Goal: Task Accomplishment & Management: Manage account settings

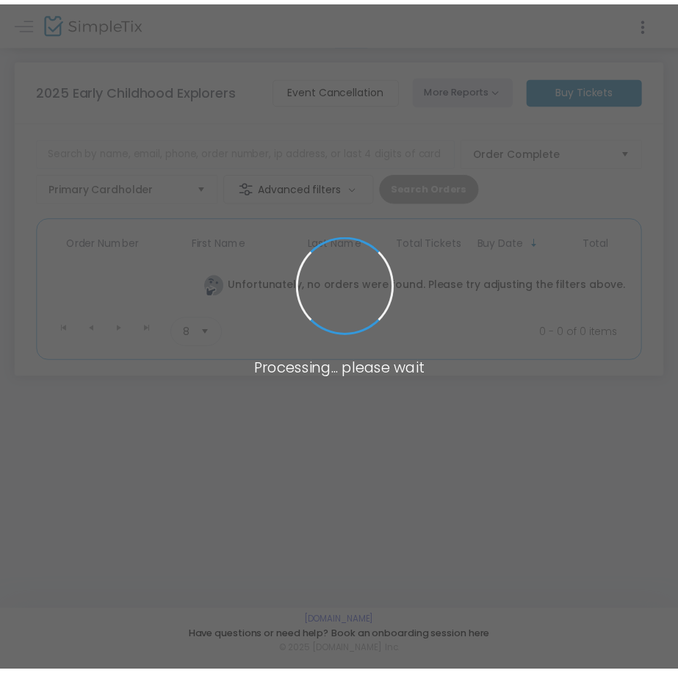
scroll to position [57, 0]
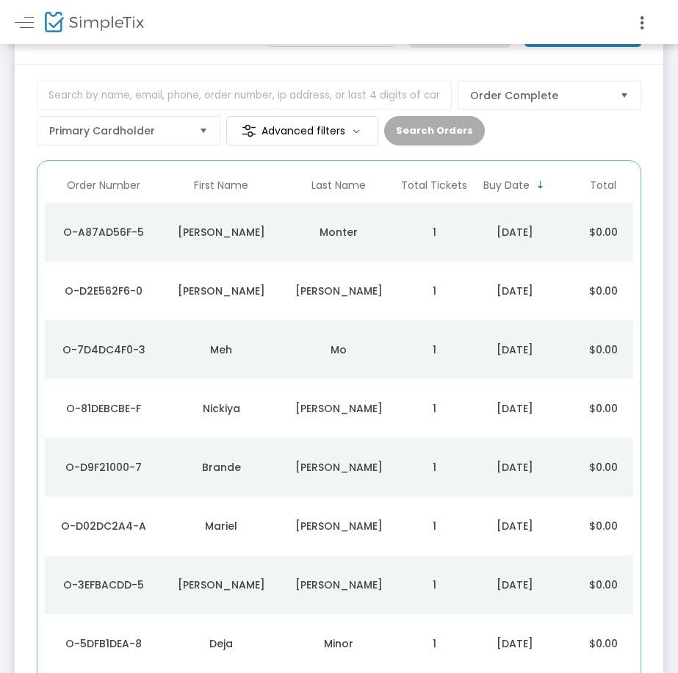
click at [387, 237] on div "Monter" at bounding box center [339, 232] width 110 height 15
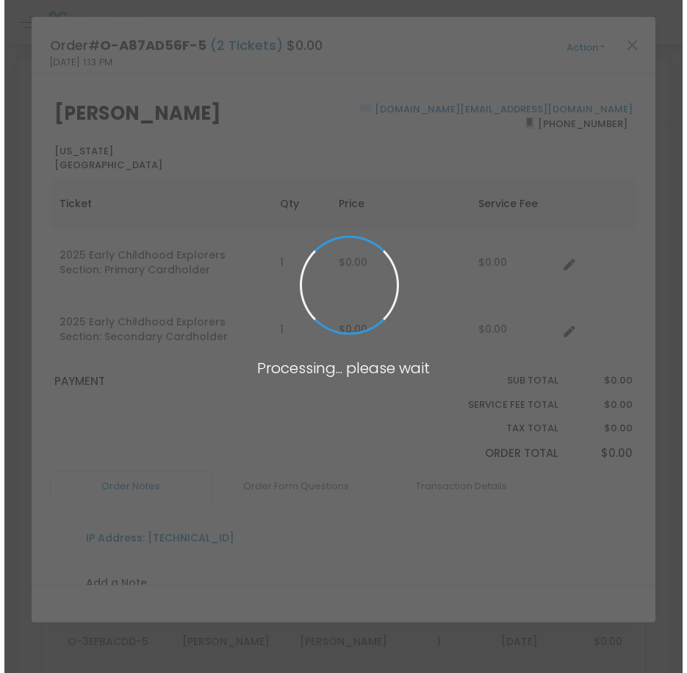
scroll to position [0, 0]
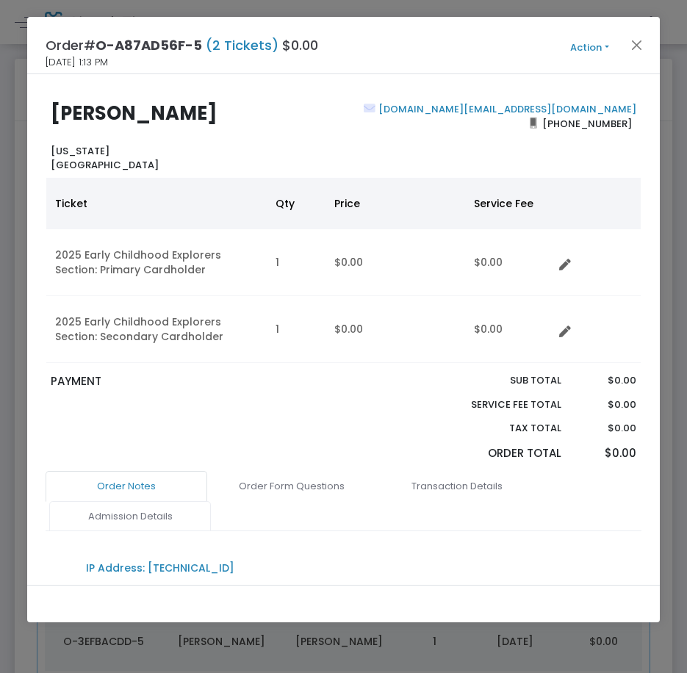
click at [156, 519] on link "Admission Details" at bounding box center [130, 516] width 162 height 31
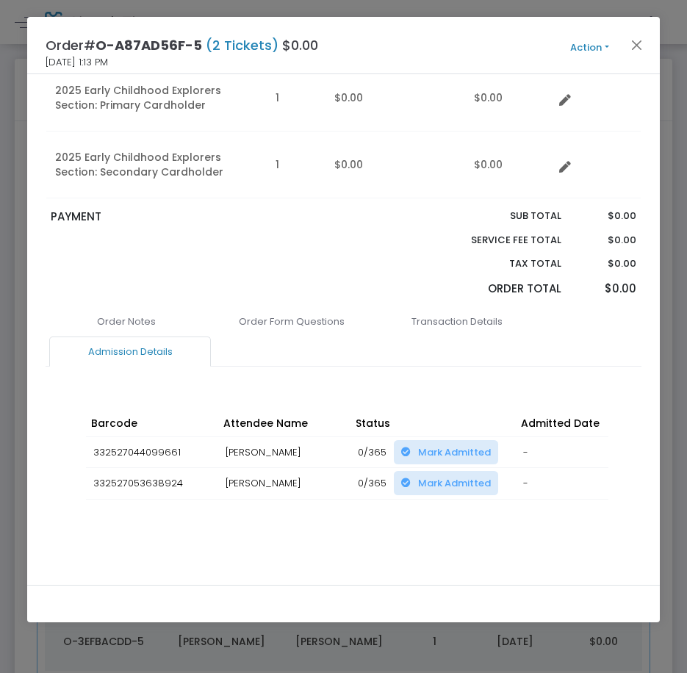
scroll to position [0, 326]
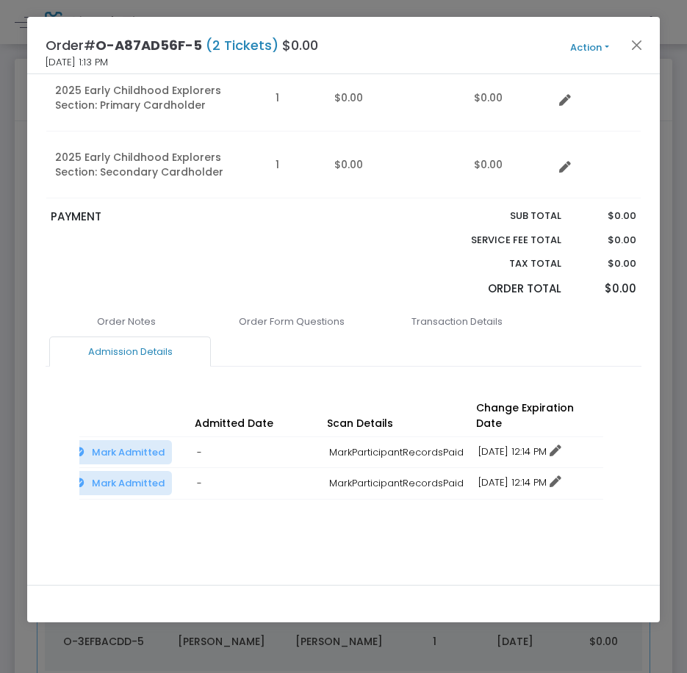
click at [561, 445] on link "12/15/2025 12:14 PM" at bounding box center [519, 452] width 83 height 14
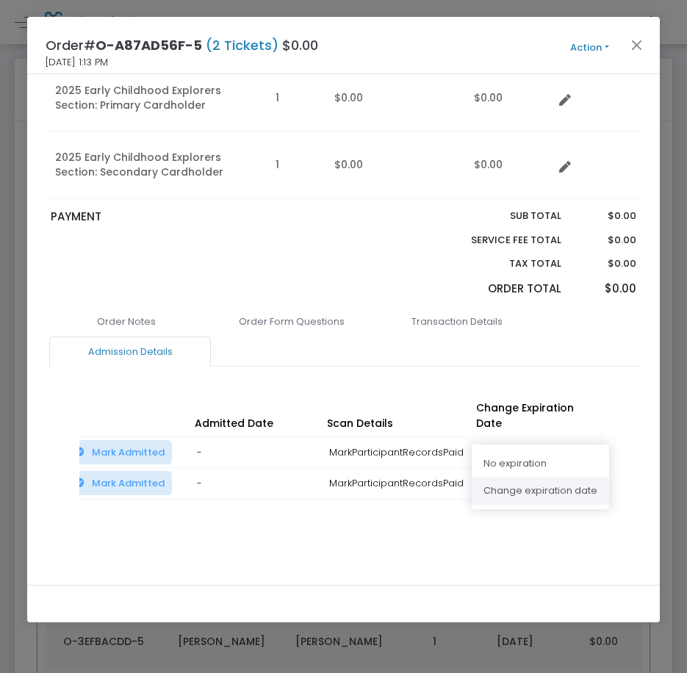
click at [540, 489] on li "Change expiration date" at bounding box center [540, 491] width 137 height 28
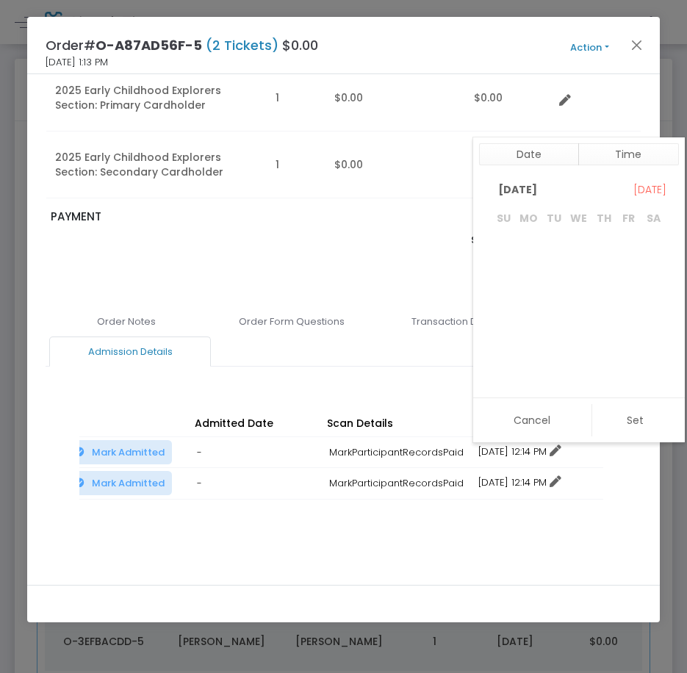
scroll to position [22, 0]
click at [552, 355] on span "30" at bounding box center [554, 353] width 25 height 25
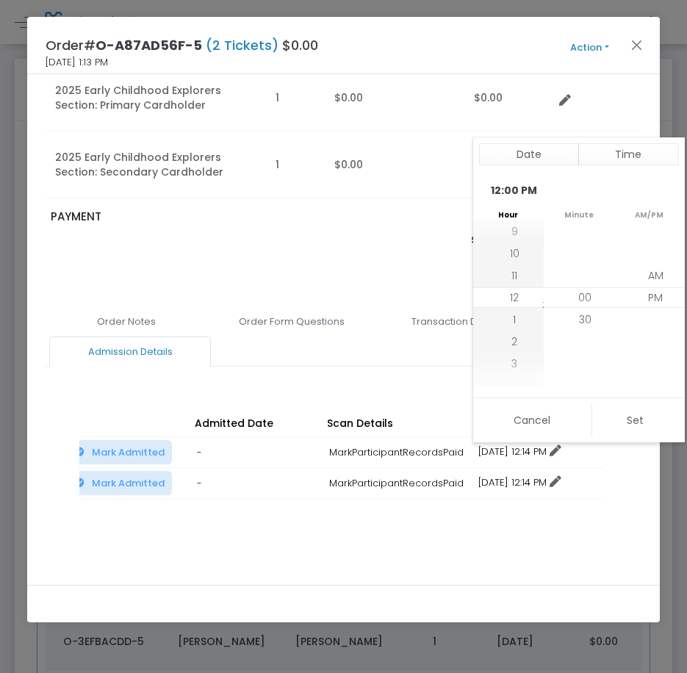
click at [627, 412] on button "Set" at bounding box center [635, 420] width 87 height 32
type input "12/30/2025 12:00 PM"
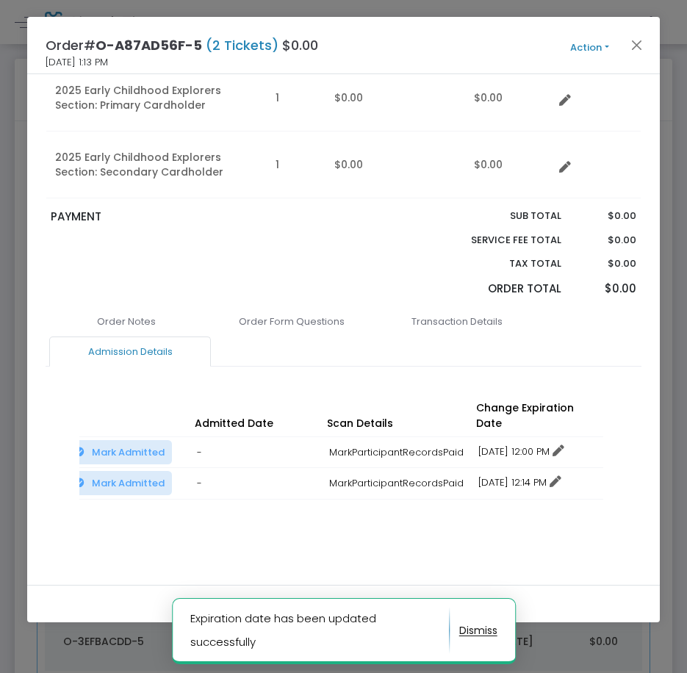
click at [561, 476] on icon at bounding box center [556, 482] width 12 height 12
click at [518, 531] on li "Change expiration date" at bounding box center [540, 522] width 137 height 28
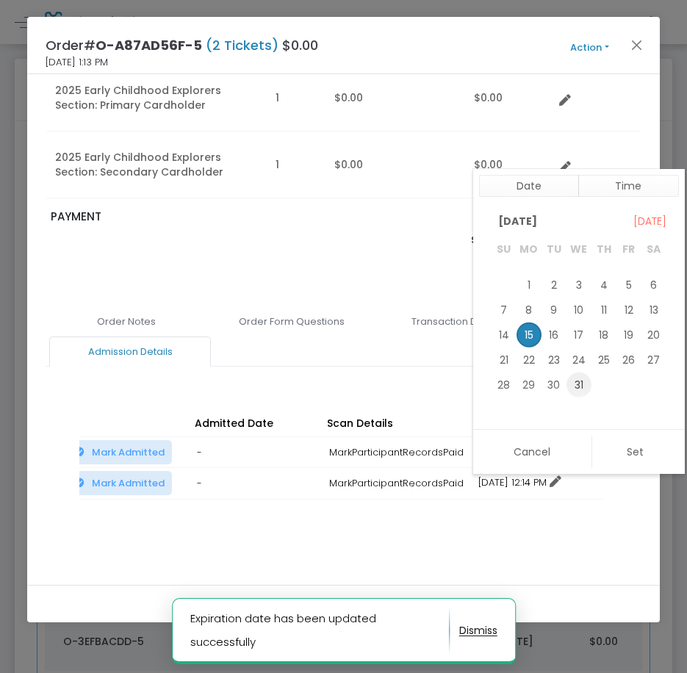
click at [584, 382] on span "31" at bounding box center [579, 384] width 25 height 25
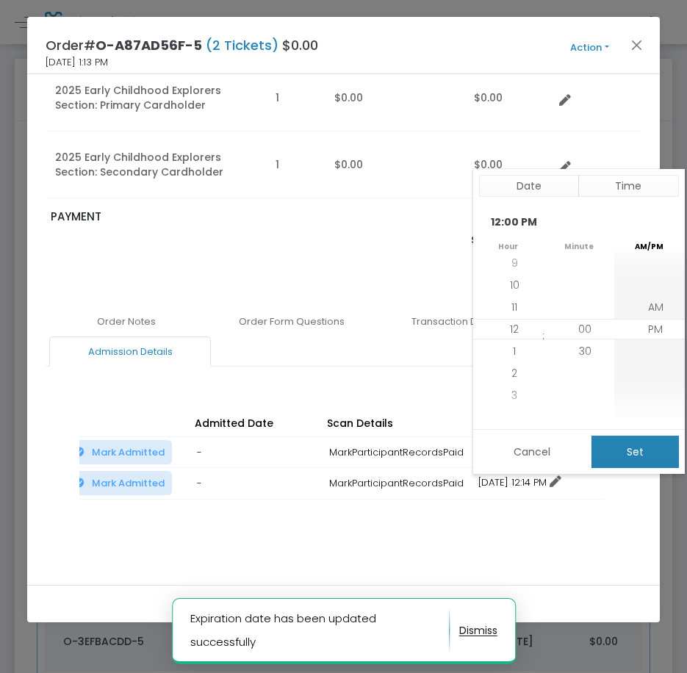
click at [640, 452] on button "Set" at bounding box center [635, 452] width 87 height 32
type input "12/31/2025 12:00 PM"
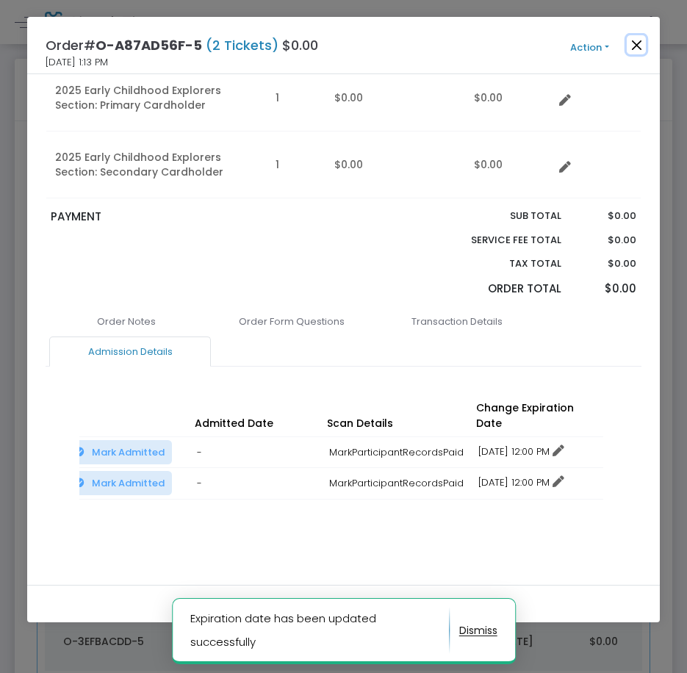
click at [634, 43] on button "Close" at bounding box center [636, 44] width 19 height 19
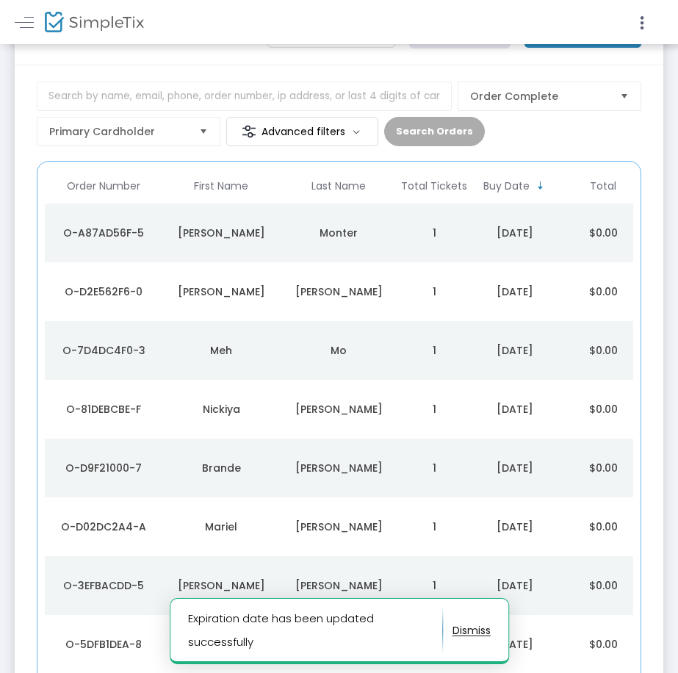
scroll to position [57, 0]
click at [374, 312] on td "Molina Tierrablanca" at bounding box center [339, 291] width 118 height 59
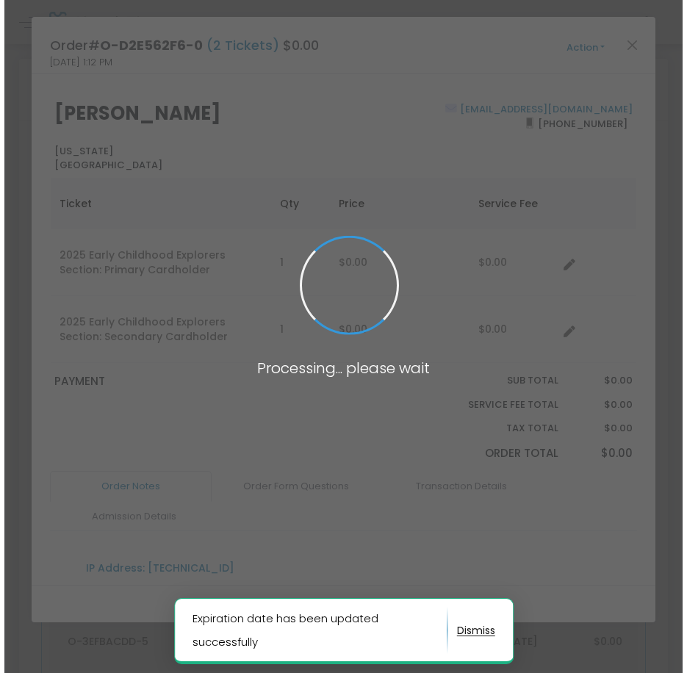
scroll to position [0, 0]
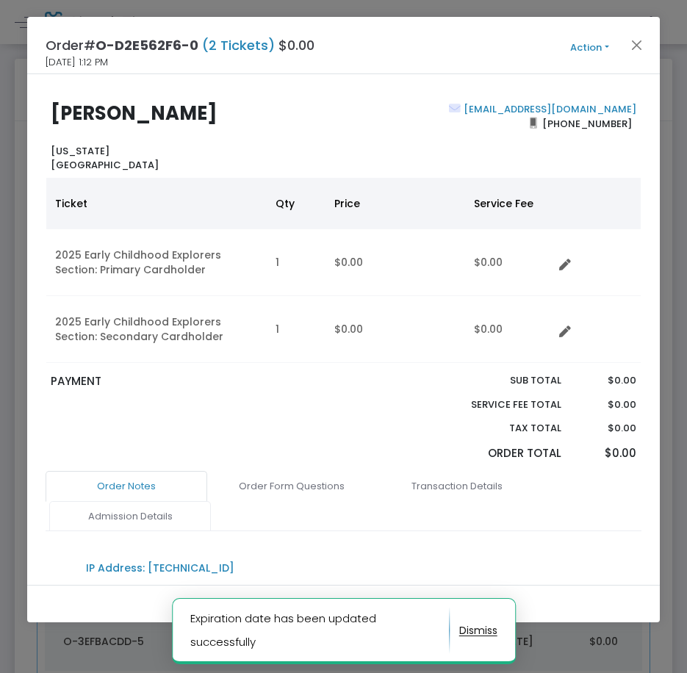
click at [123, 523] on link "Admission Details" at bounding box center [130, 516] width 162 height 31
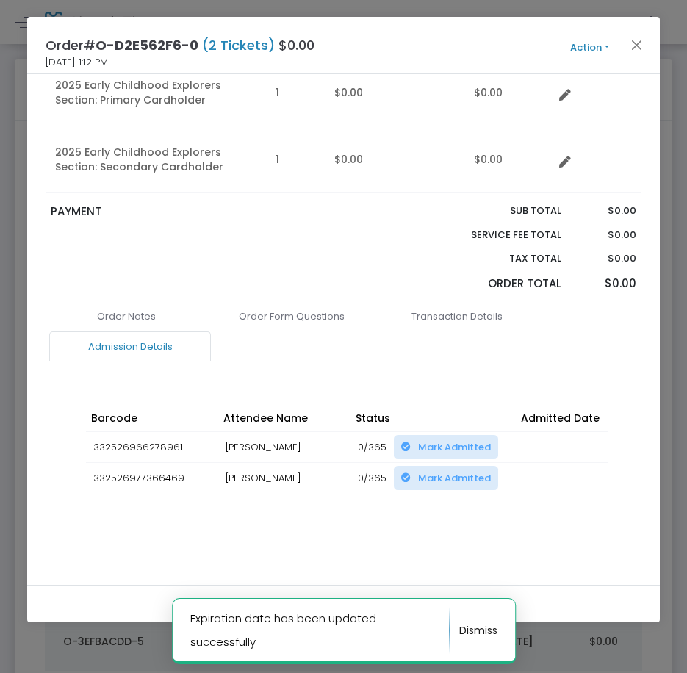
scroll to position [177, 0]
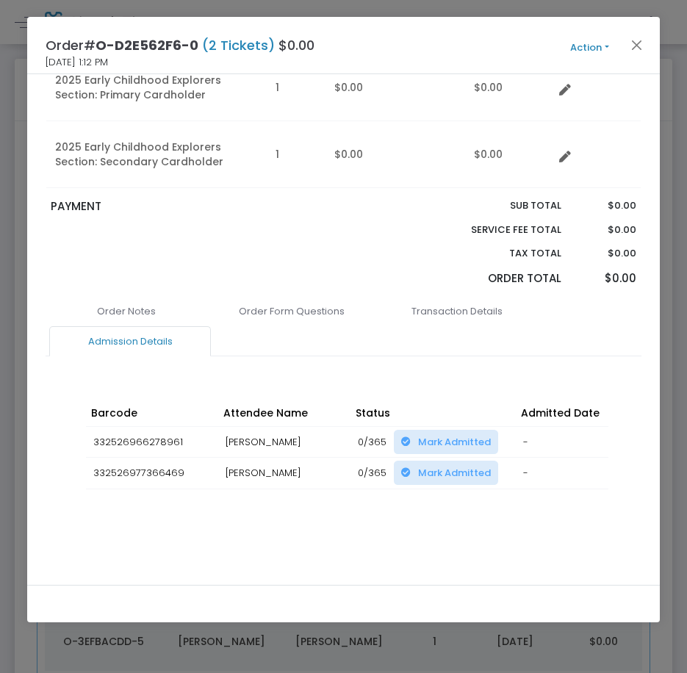
click at [458, 534] on div "Order Notes Order Form Questions Transaction Details Admission Details IP Addre…" at bounding box center [343, 431] width 595 height 270
drag, startPoint x: 337, startPoint y: 538, endPoint x: 417, endPoint y: 540, distance: 80.1
click at [373, 538] on div "Order Notes Order Form Questions Transaction Details Admission Details IP Addre…" at bounding box center [343, 431] width 595 height 270
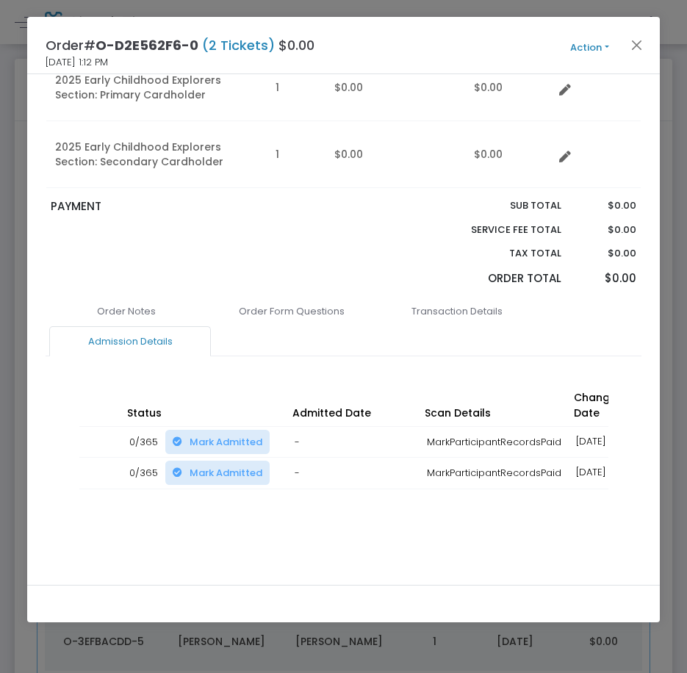
scroll to position [0, 326]
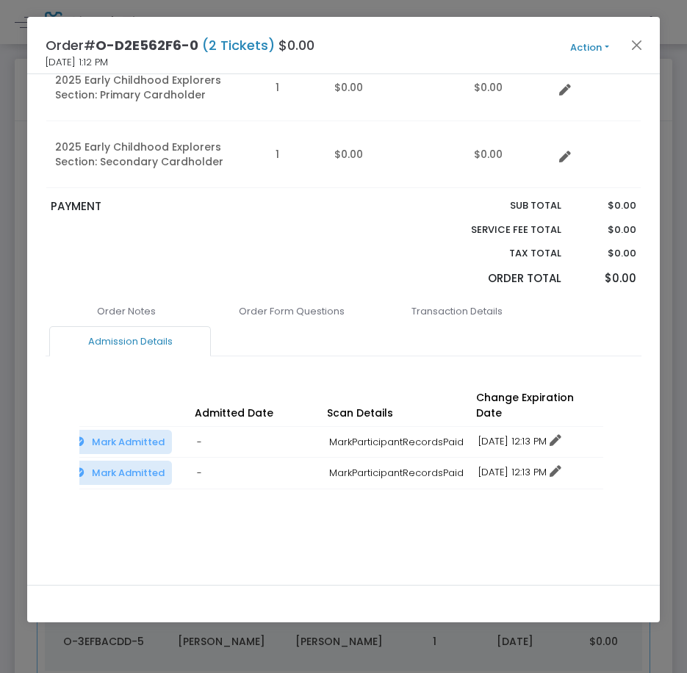
click at [561, 435] on icon at bounding box center [556, 441] width 12 height 12
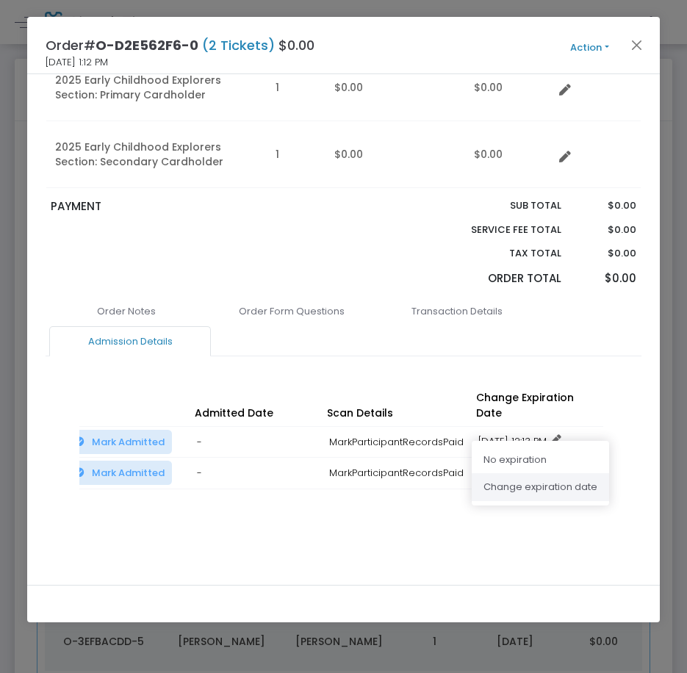
click at [547, 494] on li "Change expiration date" at bounding box center [540, 487] width 137 height 28
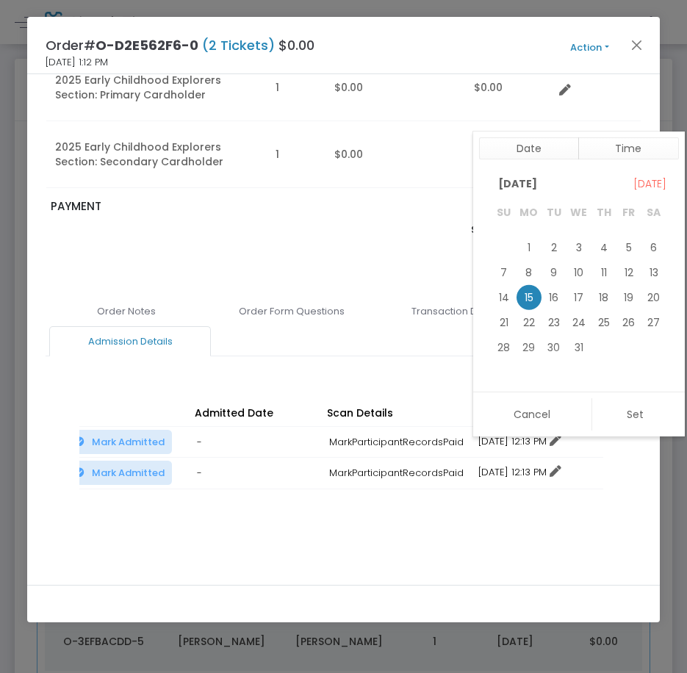
scroll to position [22, 0]
click at [572, 350] on span "31" at bounding box center [579, 347] width 25 height 25
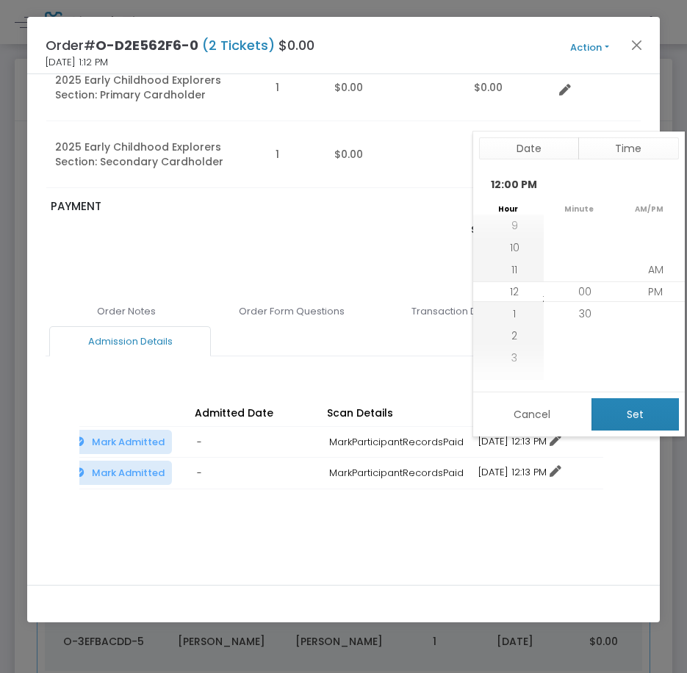
click at [622, 417] on button "Set" at bounding box center [635, 414] width 87 height 32
type input "12/31/2025 12:00 PM"
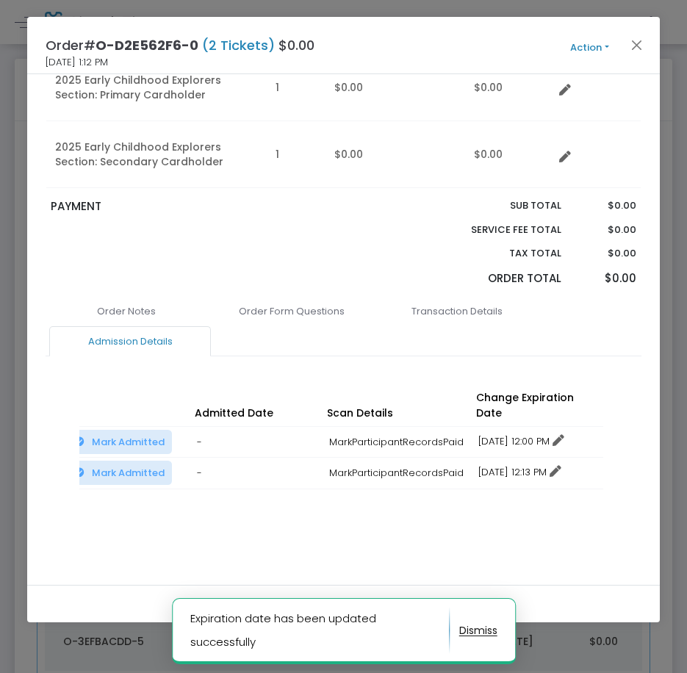
click at [561, 466] on icon at bounding box center [556, 472] width 12 height 12
drag, startPoint x: 579, startPoint y: 521, endPoint x: 577, endPoint y: 495, distance: 25.8
click at [579, 522] on li "Change expiration date" at bounding box center [540, 525] width 137 height 28
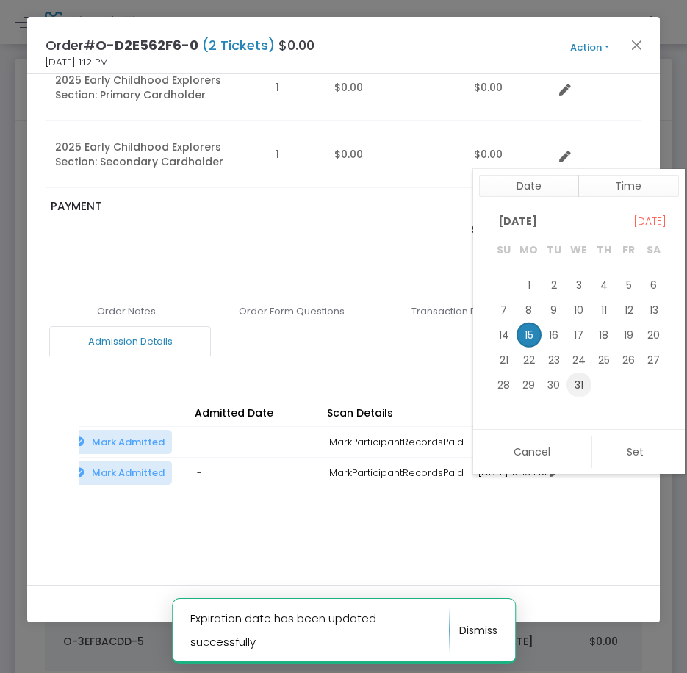
click at [580, 391] on span "31" at bounding box center [579, 385] width 25 height 25
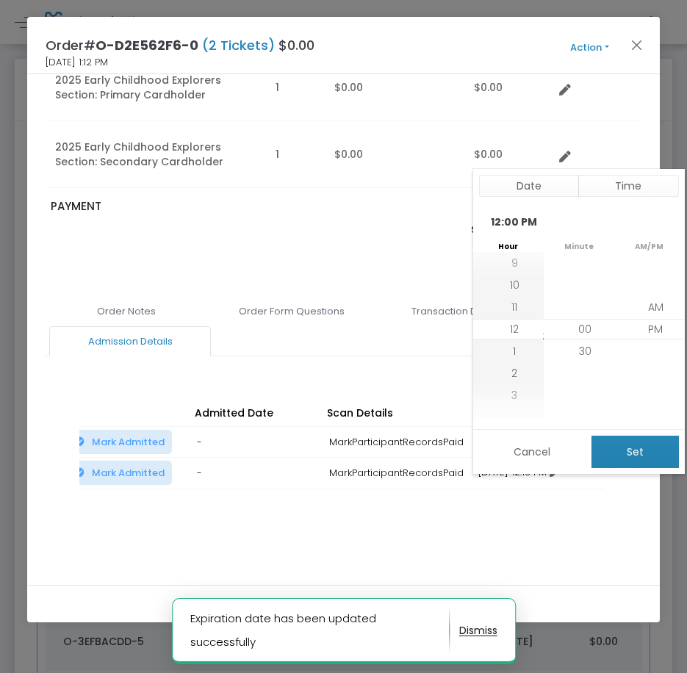
click at [619, 443] on button "Set" at bounding box center [635, 452] width 87 height 32
type input "12/31/2025 12:00 PM"
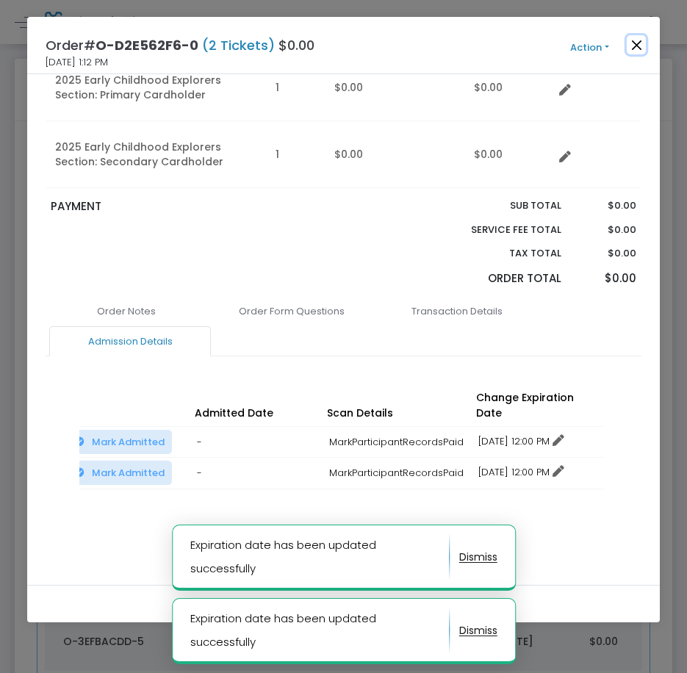
click at [633, 45] on button "Close" at bounding box center [636, 44] width 19 height 19
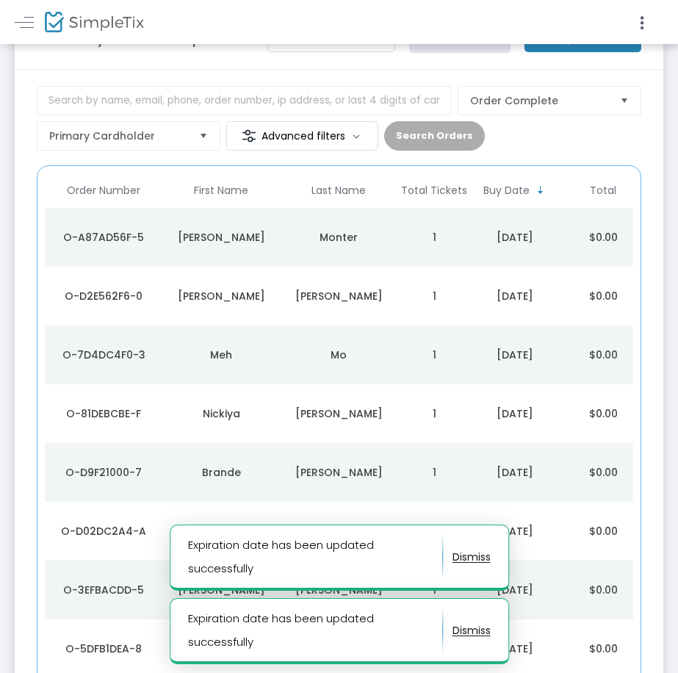
scroll to position [57, 0]
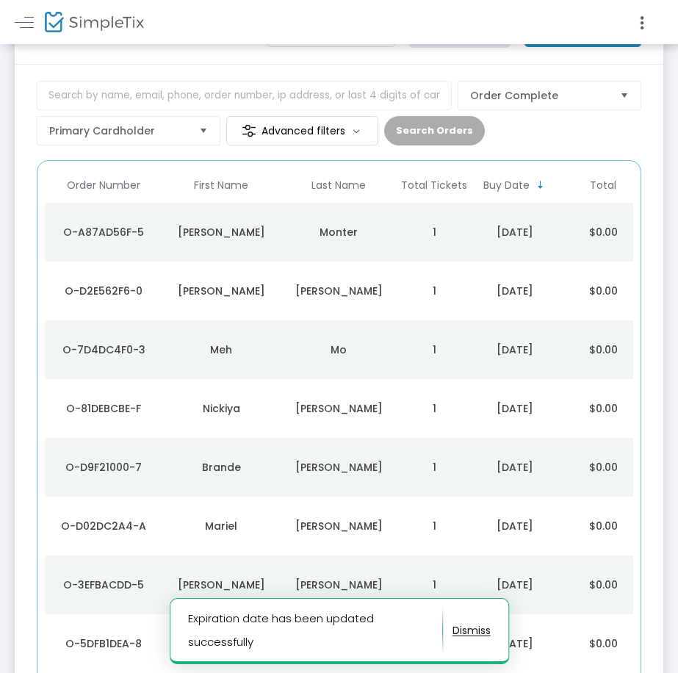
click at [336, 367] on td "Mo" at bounding box center [339, 349] width 118 height 59
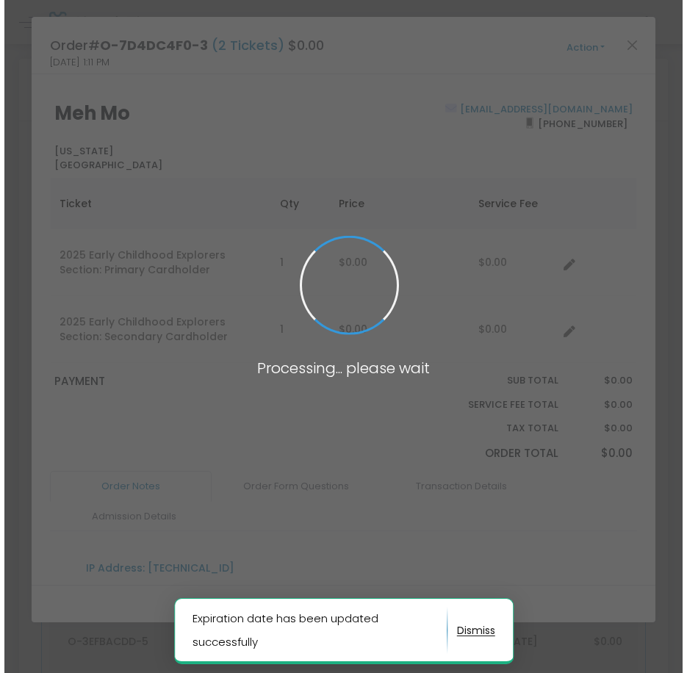
scroll to position [0, 0]
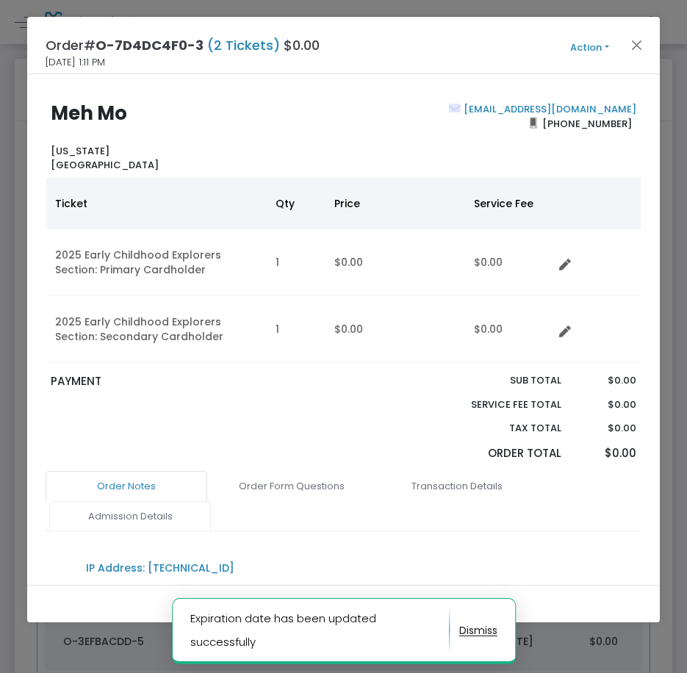
drag, startPoint x: 87, startPoint y: 510, endPoint x: 121, endPoint y: 510, distance: 33.1
click at [115, 510] on link "Admission Details" at bounding box center [130, 516] width 162 height 31
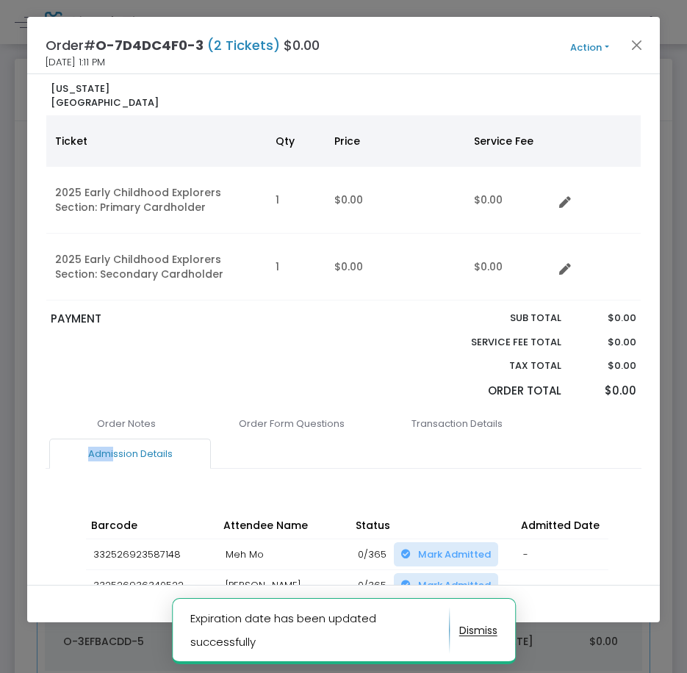
scroll to position [165, 0]
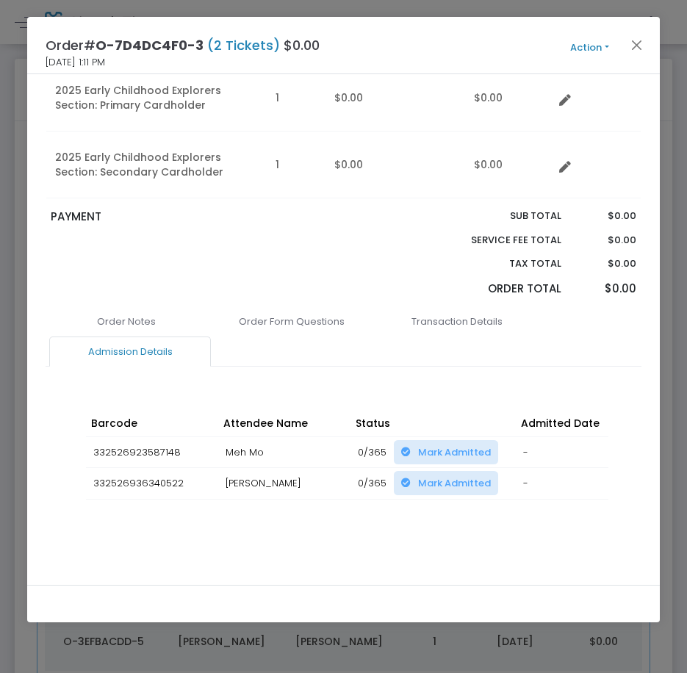
click at [400, 528] on div "Barcode Attendee Name Status Admitted Date Scan Details Change Expiration Date …" at bounding box center [343, 470] width 529 height 148
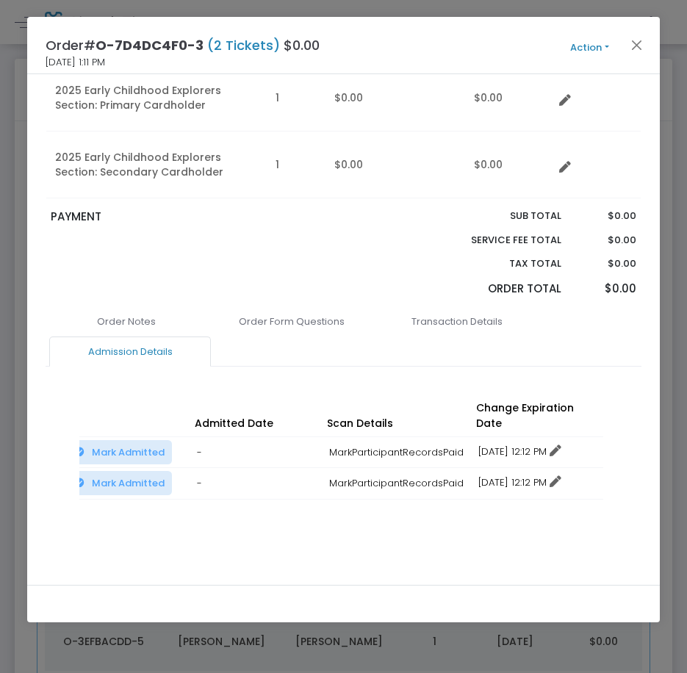
click at [524, 445] on link "12/15/2025 12:12 PM" at bounding box center [519, 452] width 83 height 14
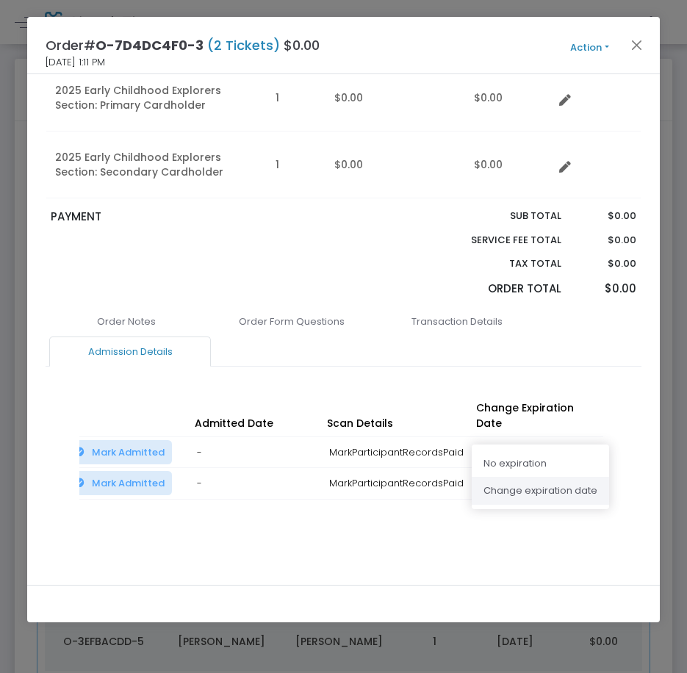
click at [533, 503] on li "Change expiration date" at bounding box center [540, 491] width 137 height 28
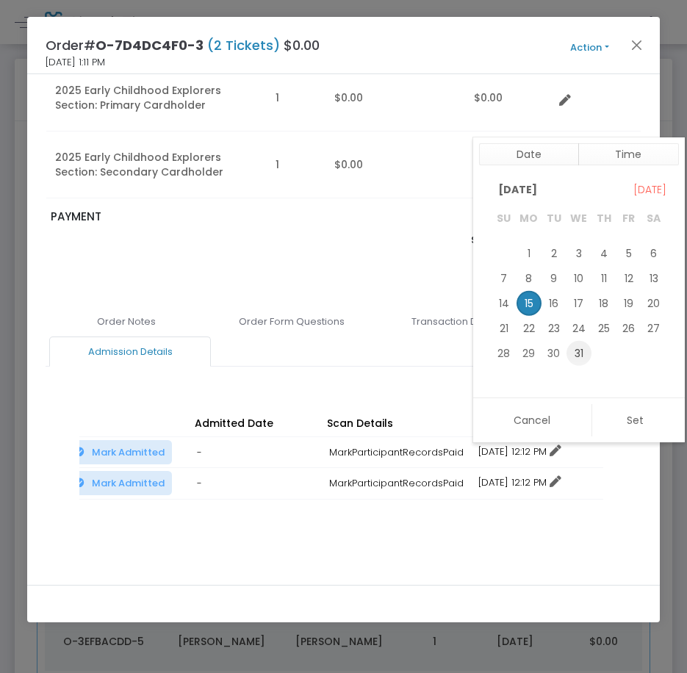
click at [572, 353] on span "31" at bounding box center [579, 353] width 25 height 25
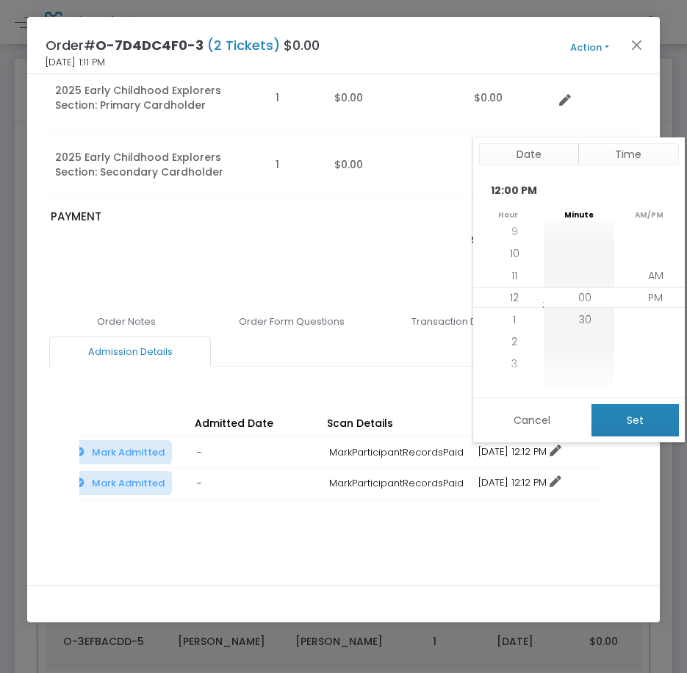
click at [619, 423] on button "Set" at bounding box center [635, 420] width 87 height 32
type input "12/31/2025 12:00 PM"
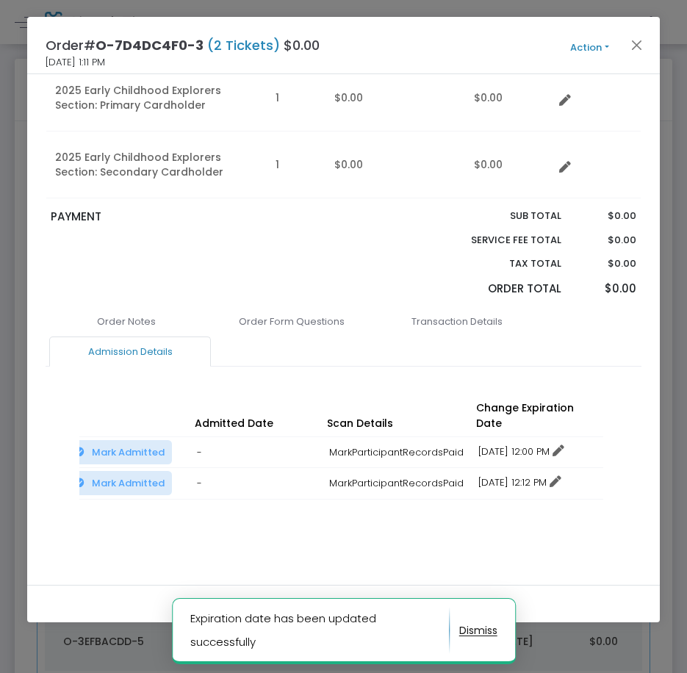
click at [561, 476] on icon at bounding box center [556, 482] width 12 height 12
click at [547, 518] on li "Change expiration date" at bounding box center [540, 522] width 137 height 28
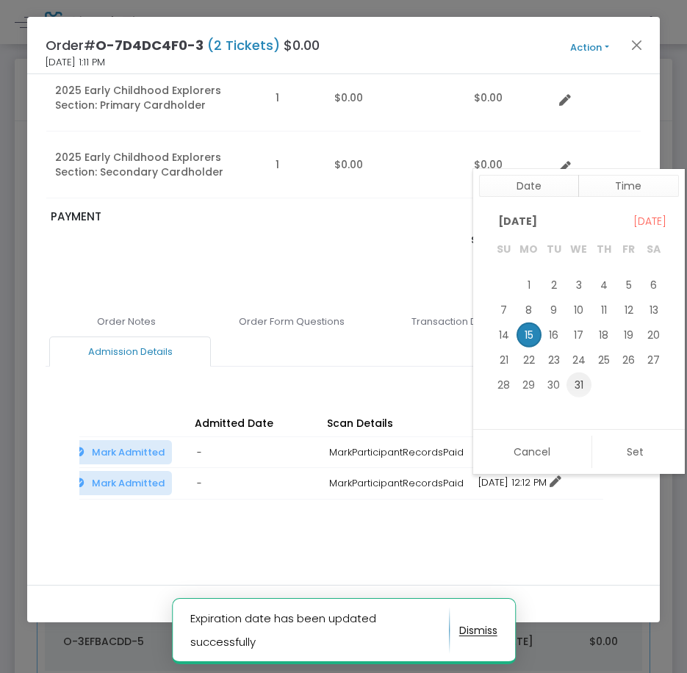
click at [584, 389] on span "31" at bounding box center [579, 384] width 25 height 25
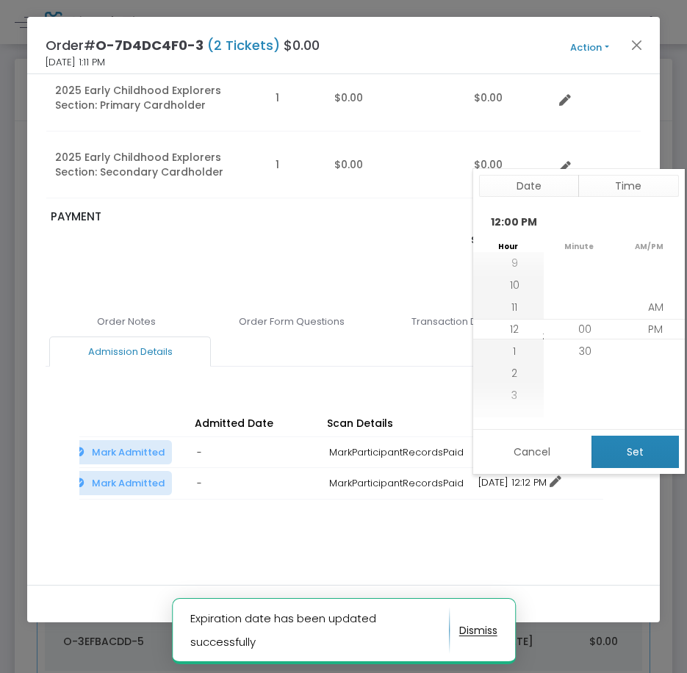
click at [617, 441] on button "Set" at bounding box center [635, 452] width 87 height 32
type input "12/31/2025 12:00 PM"
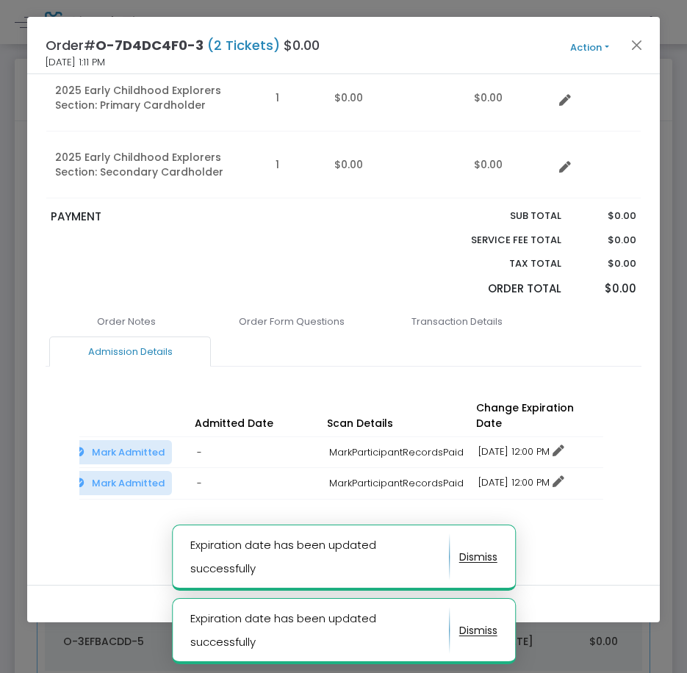
click at [645, 32] on div "Order# O-7D4DC4F0-3 (2 Tickets) $0.00 9/15/2025 1:11 PM Action Mark Admitted Ed…" at bounding box center [343, 45] width 632 height 57
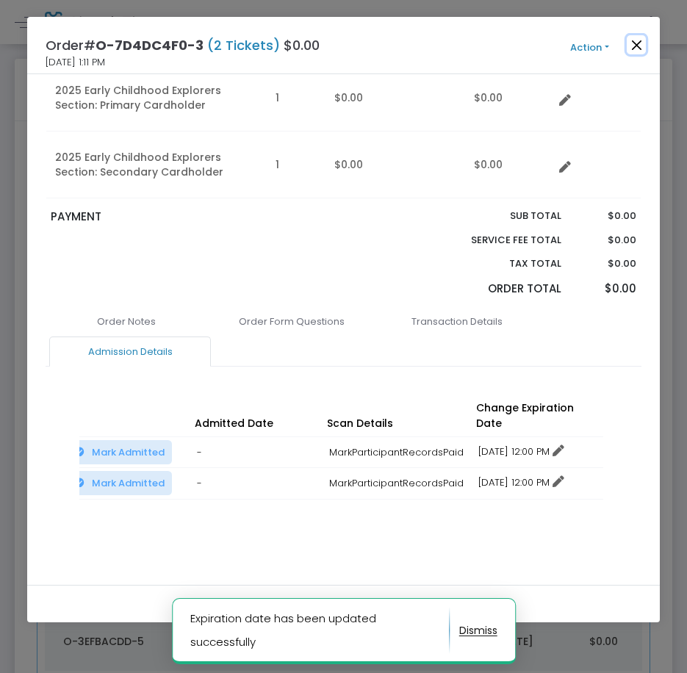
click at [641, 41] on button "Close" at bounding box center [636, 44] width 19 height 19
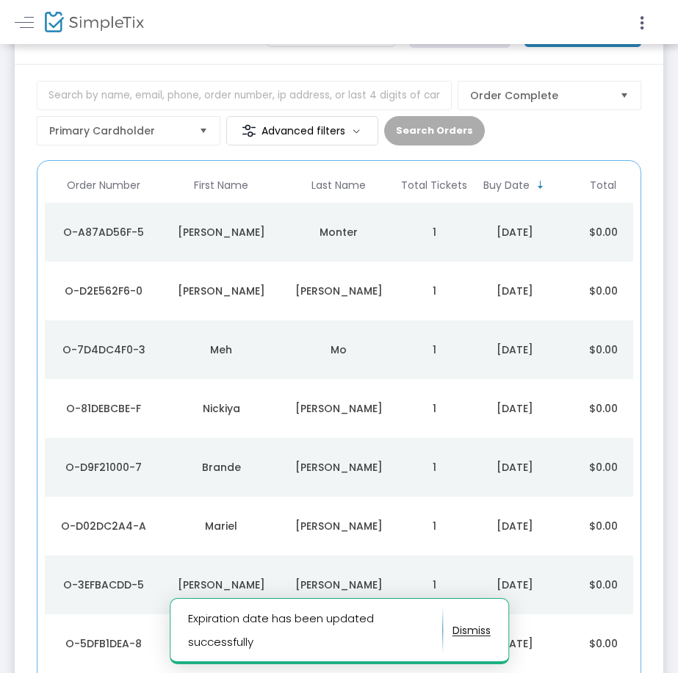
click at [264, 413] on div "Nickiya" at bounding box center [221, 408] width 110 height 15
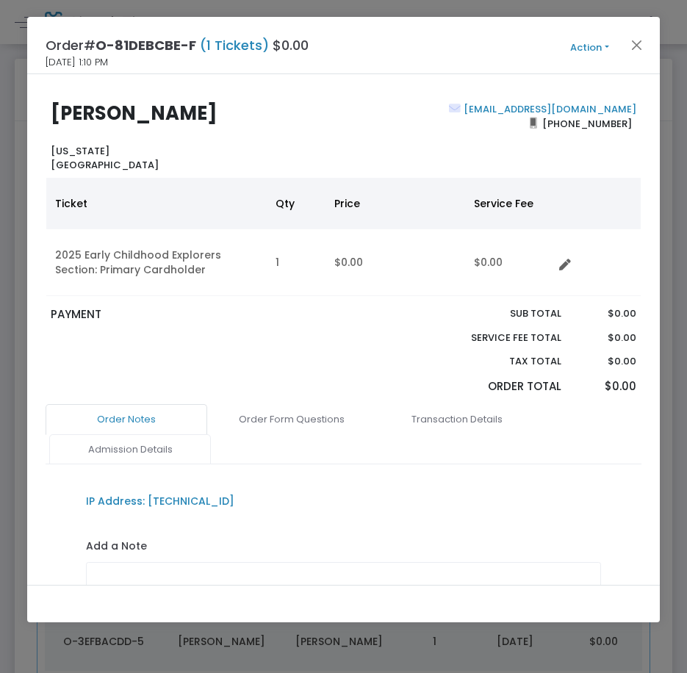
click at [148, 457] on link "Admission Details" at bounding box center [130, 449] width 162 height 31
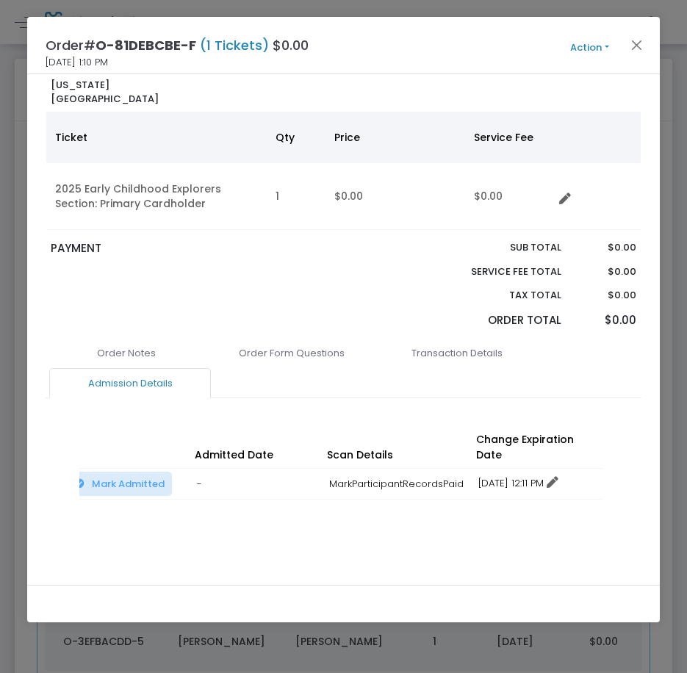
click at [534, 476] on link "12/15/2025 12:11 PM" at bounding box center [518, 483] width 80 height 14
drag, startPoint x: 526, startPoint y: 516, endPoint x: 536, endPoint y: 476, distance: 41.0
click at [528, 515] on li "Change expiration date" at bounding box center [540, 523] width 137 height 28
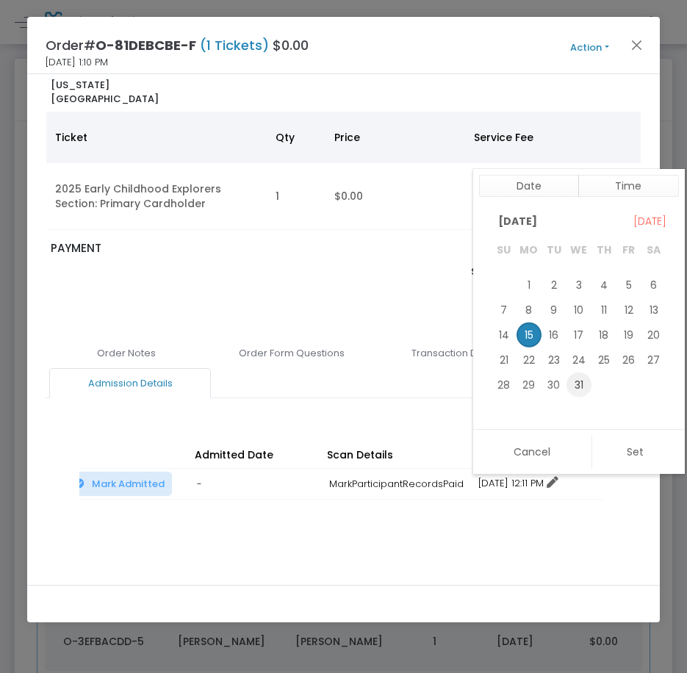
click at [578, 381] on span "31" at bounding box center [579, 385] width 25 height 25
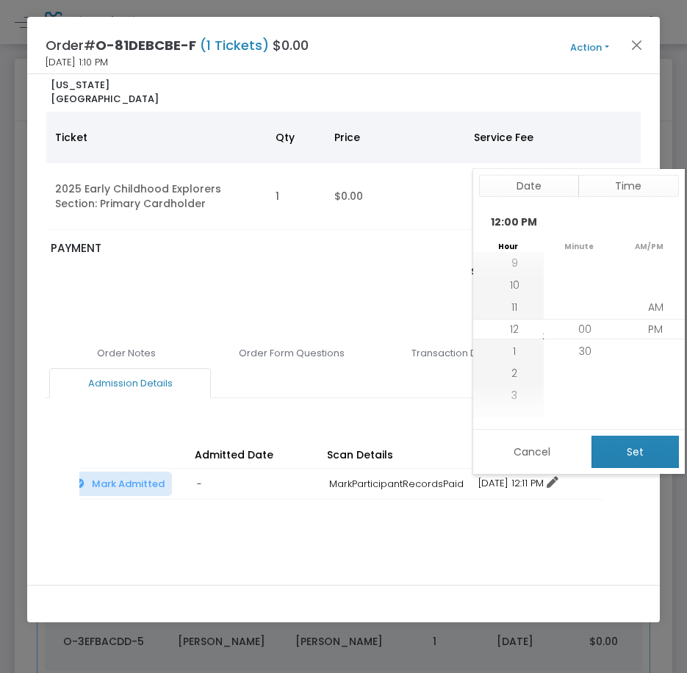
click at [619, 451] on button "Set" at bounding box center [635, 452] width 87 height 32
type input "12/31/2025 12:00 PM"
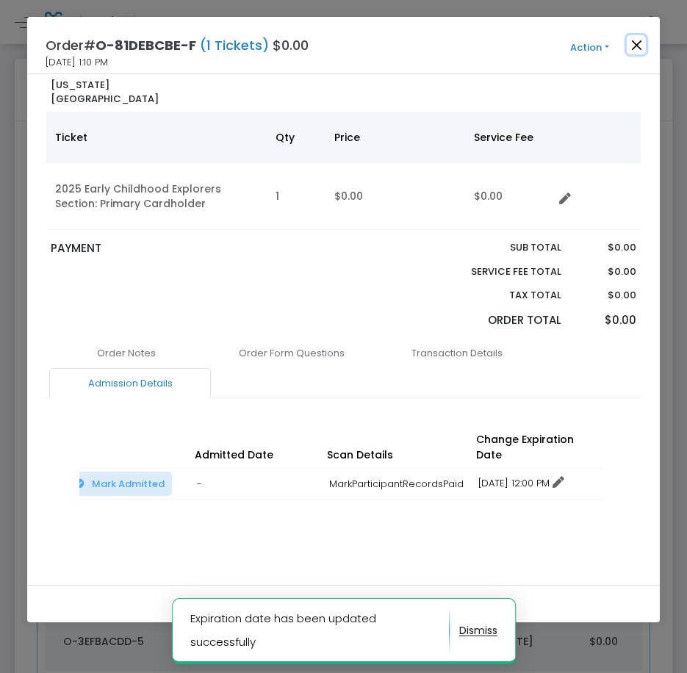
click at [636, 46] on button "Close" at bounding box center [636, 44] width 19 height 19
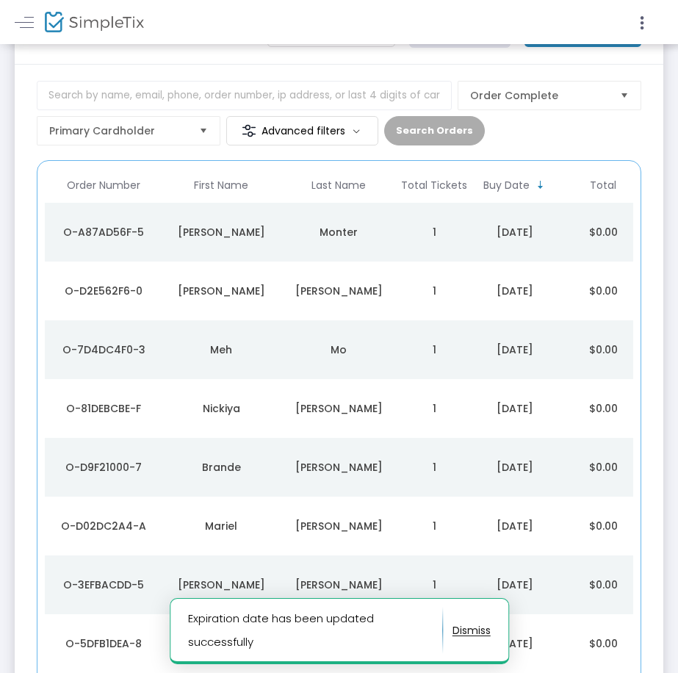
click at [244, 464] on div "Brande" at bounding box center [221, 467] width 110 height 15
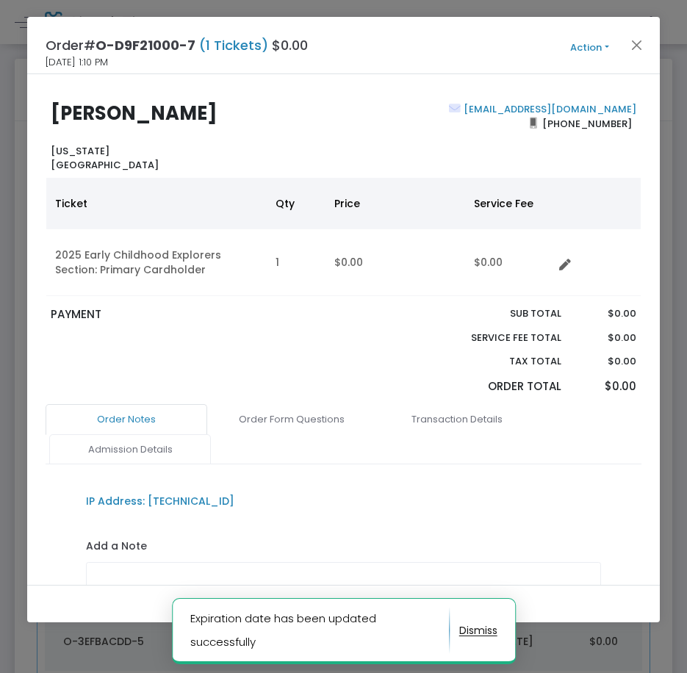
click at [126, 453] on link "Admission Details" at bounding box center [130, 449] width 162 height 31
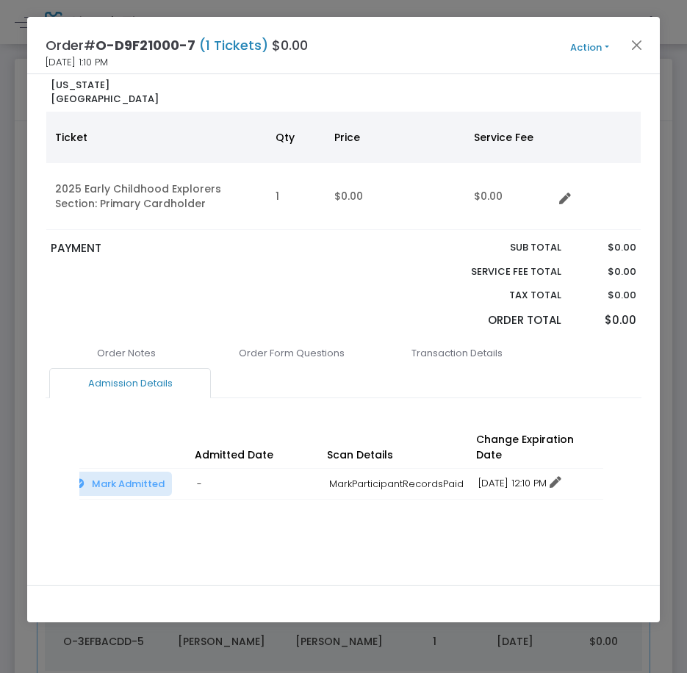
click at [533, 476] on link "12/15/2025 12:10 PM" at bounding box center [519, 483] width 83 height 14
drag, startPoint x: 539, startPoint y: 518, endPoint x: 550, endPoint y: 495, distance: 26.3
click at [539, 519] on li "Change expiration date" at bounding box center [540, 523] width 137 height 28
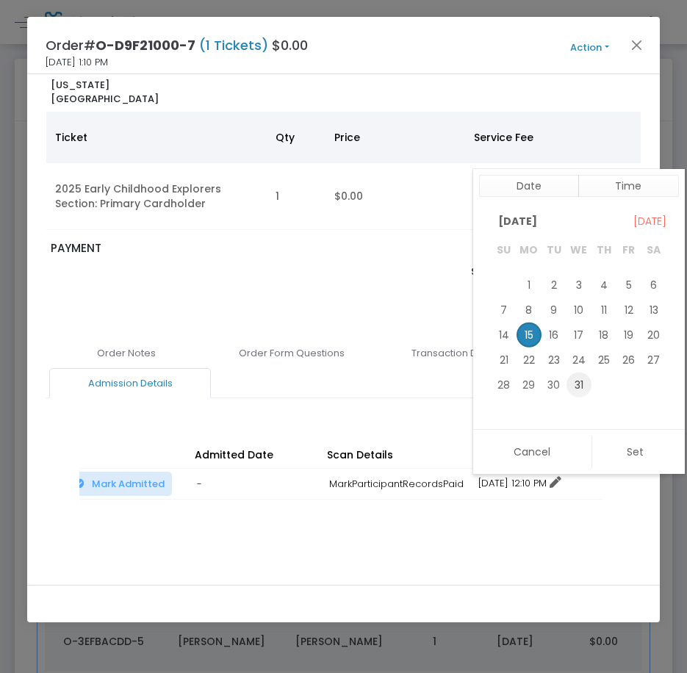
click at [575, 382] on span "31" at bounding box center [579, 385] width 25 height 25
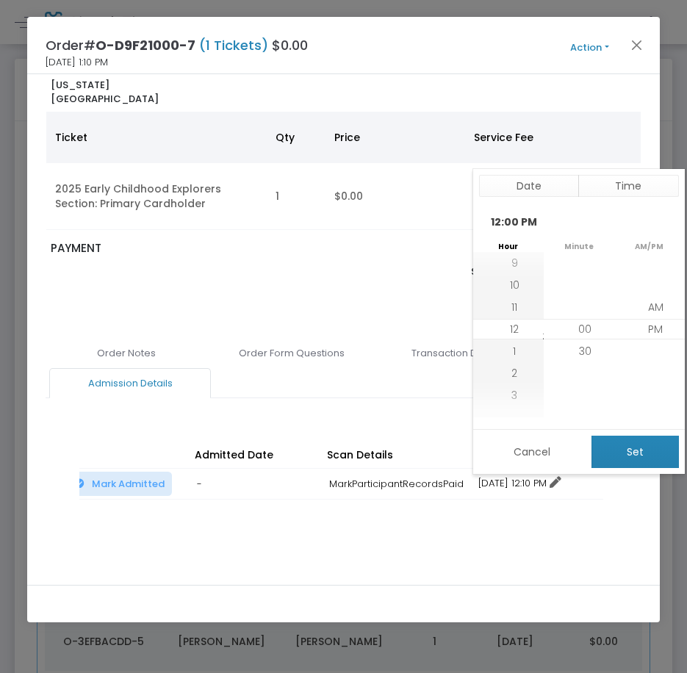
click at [612, 440] on button "Set" at bounding box center [635, 452] width 87 height 32
type input "12/31/2025 12:00 PM"
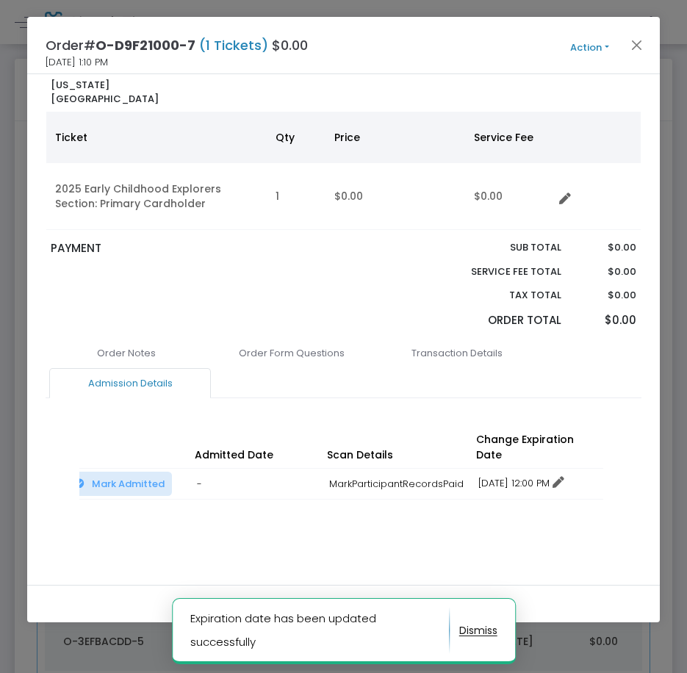
click at [649, 46] on span "Action Mark Admitted Edit Order Edit Attendee Details Add Another Ticket Print …" at bounding box center [617, 45] width 85 height 16
drag, startPoint x: 638, startPoint y: 44, endPoint x: 637, endPoint y: 79, distance: 35.3
click at [638, 45] on button "Close" at bounding box center [636, 44] width 19 height 19
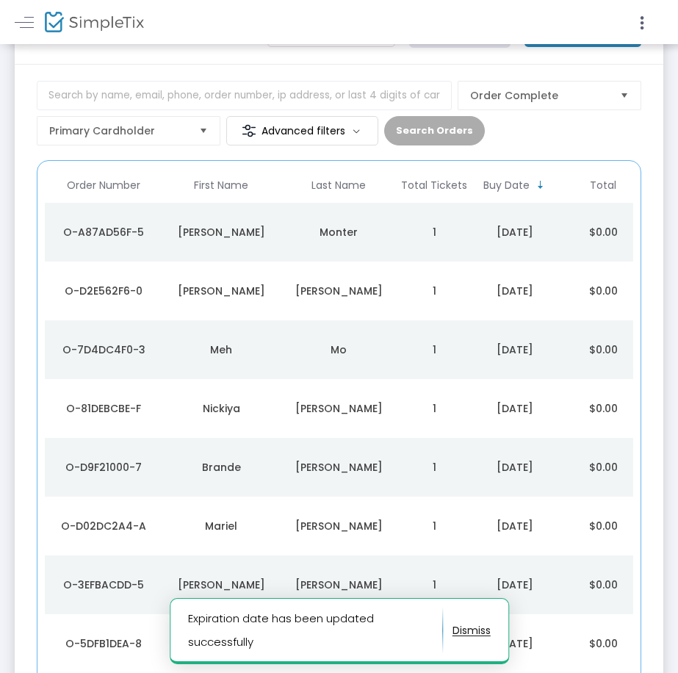
drag, startPoint x: 196, startPoint y: 528, endPoint x: 204, endPoint y: 528, distance: 7.4
click at [197, 527] on div "Mariel" at bounding box center [221, 526] width 110 height 15
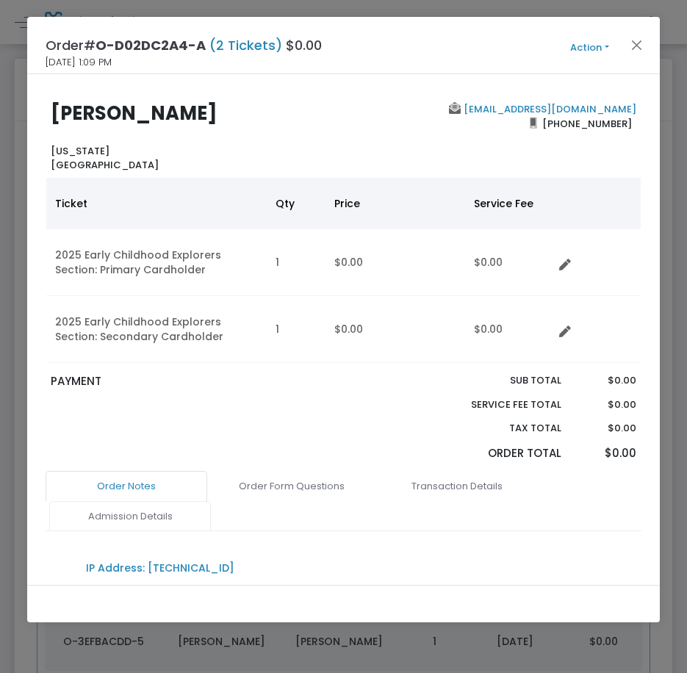
click at [182, 525] on link "Admission Details" at bounding box center [130, 516] width 162 height 31
click at [346, 533] on div "Order Notes Order Form Questions Transaction Details Admission Details IP Addre…" at bounding box center [343, 589] width 595 height 237
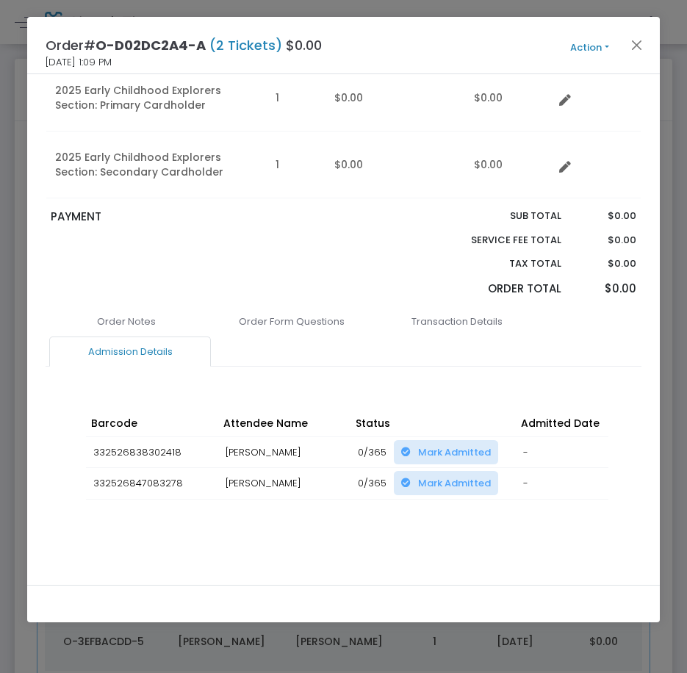
click at [420, 528] on div "Barcode Attendee Name Status Admitted Date Scan Details Change Expiration Date …" at bounding box center [343, 470] width 529 height 148
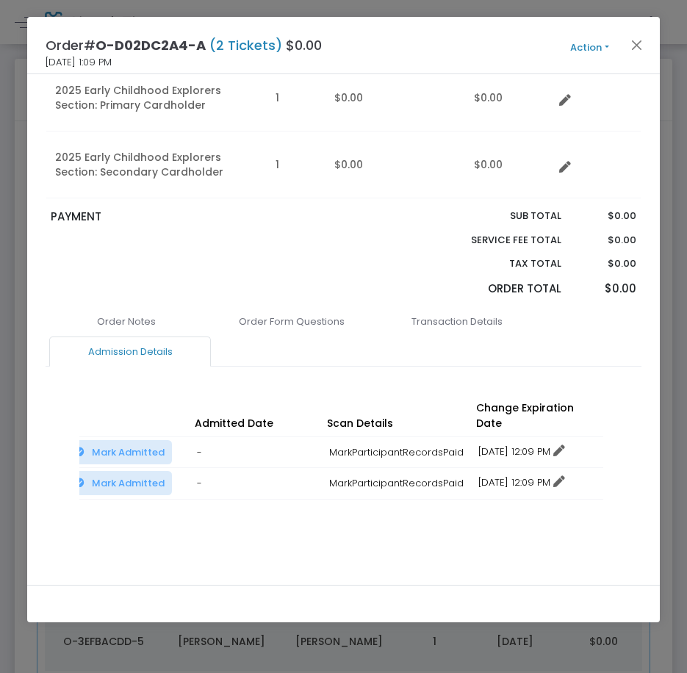
click at [508, 451] on td "12/15/2025 12:09 PM No expiration Change expiration date 12/15/2025 12:09 PM" at bounding box center [537, 453] width 132 height 32
click at [495, 445] on link "12/15/2025 12:09 PM" at bounding box center [521, 452] width 87 height 14
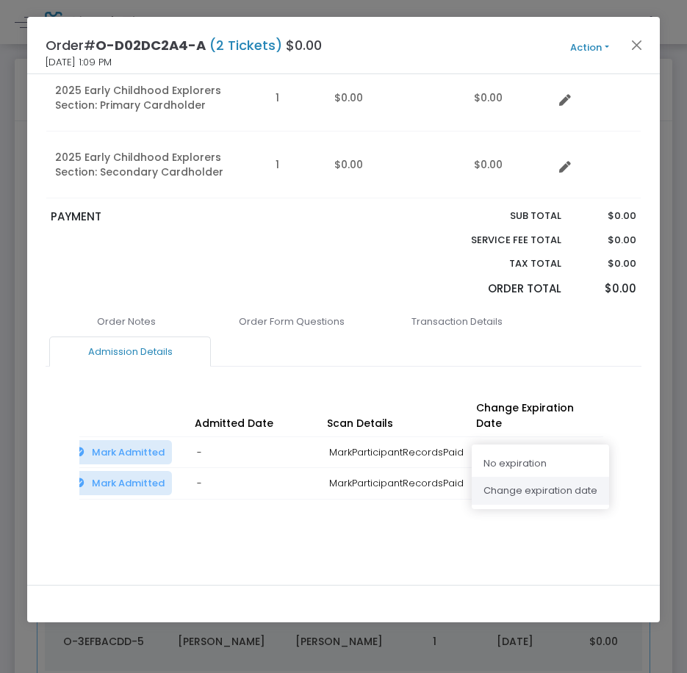
click at [515, 492] on li "Change expiration date" at bounding box center [540, 491] width 137 height 28
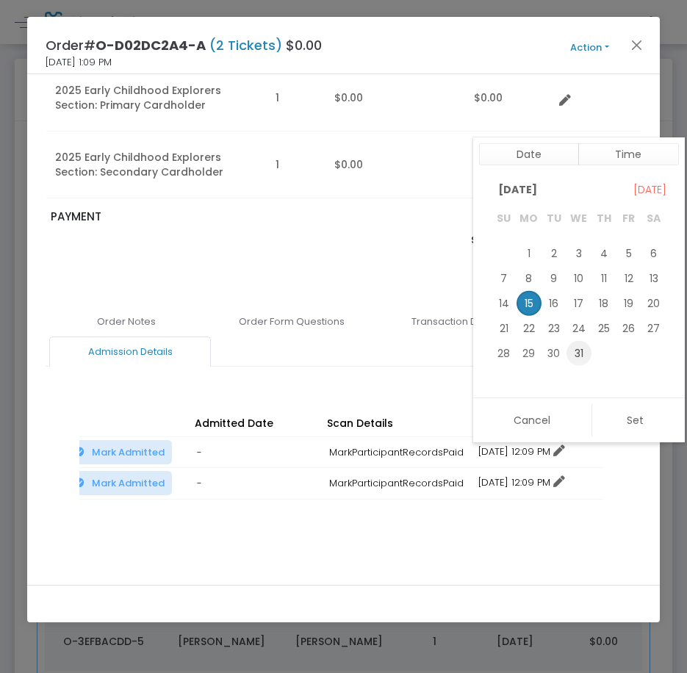
click at [579, 355] on span "31" at bounding box center [579, 353] width 25 height 25
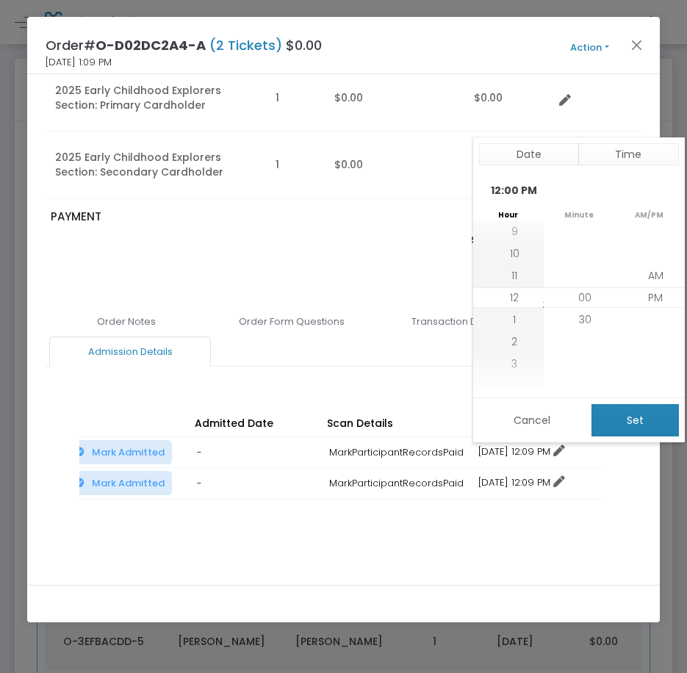
click at [638, 420] on button "Set" at bounding box center [635, 420] width 87 height 32
type input "12/31/2025 12:00 PM"
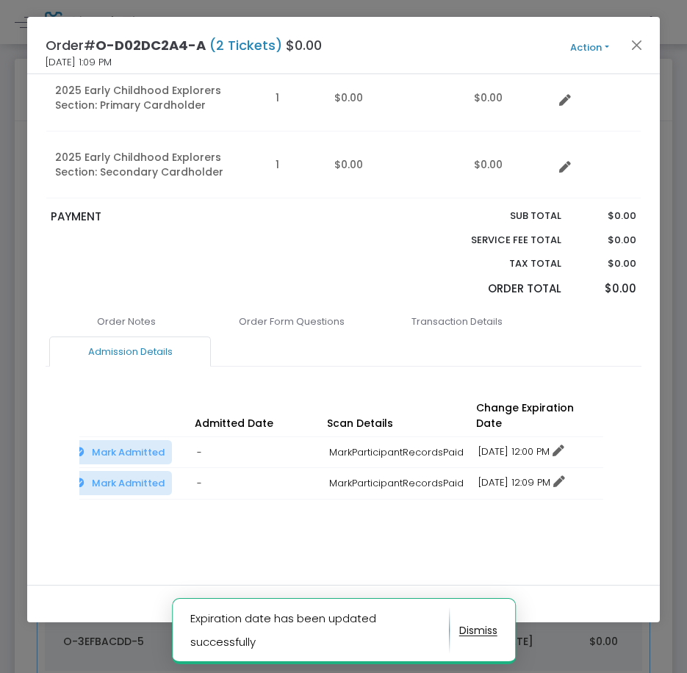
click at [519, 475] on link "12/15/2025 12:09 PM" at bounding box center [521, 482] width 87 height 14
drag, startPoint x: 519, startPoint y: 518, endPoint x: 545, endPoint y: 484, distance: 43.5
click at [520, 517] on li "Change expiration date" at bounding box center [540, 522] width 137 height 28
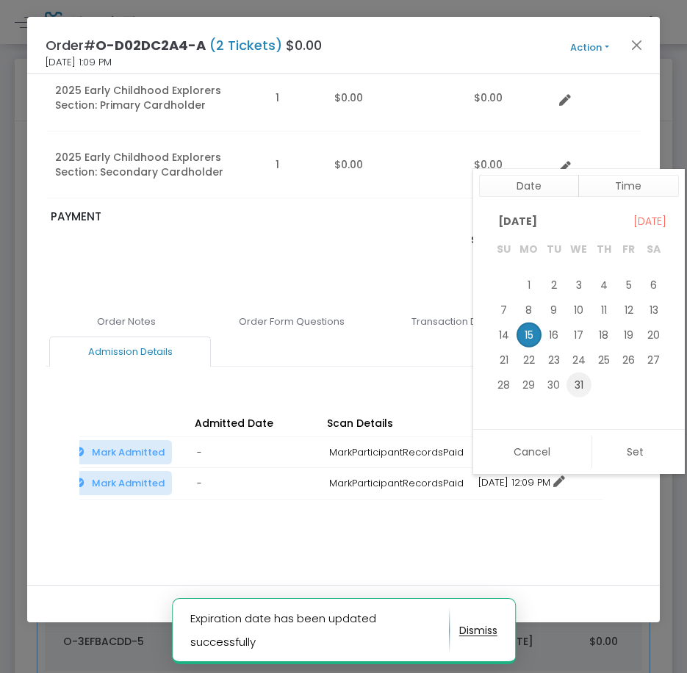
click at [580, 387] on span "31" at bounding box center [579, 384] width 25 height 25
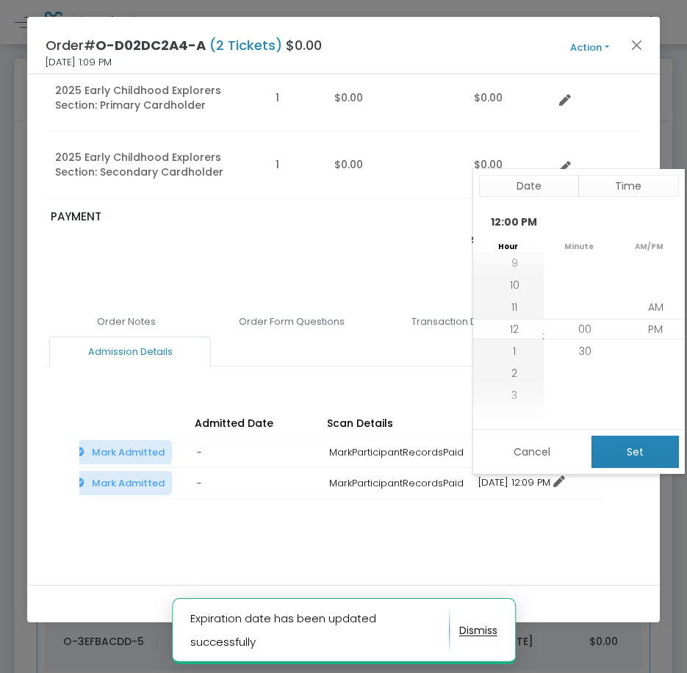
click at [645, 463] on button "Set" at bounding box center [635, 452] width 87 height 32
type input "12/31/2025 12:00 PM"
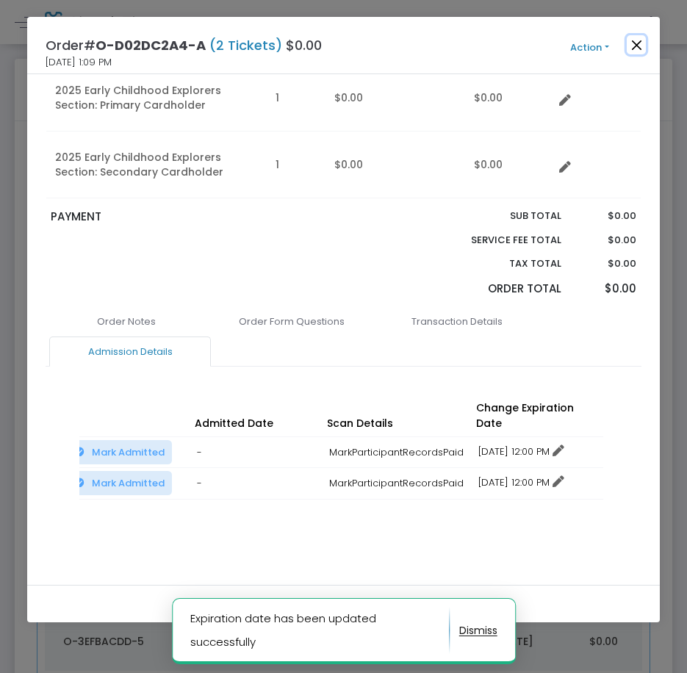
click at [636, 42] on button "Close" at bounding box center [636, 44] width 19 height 19
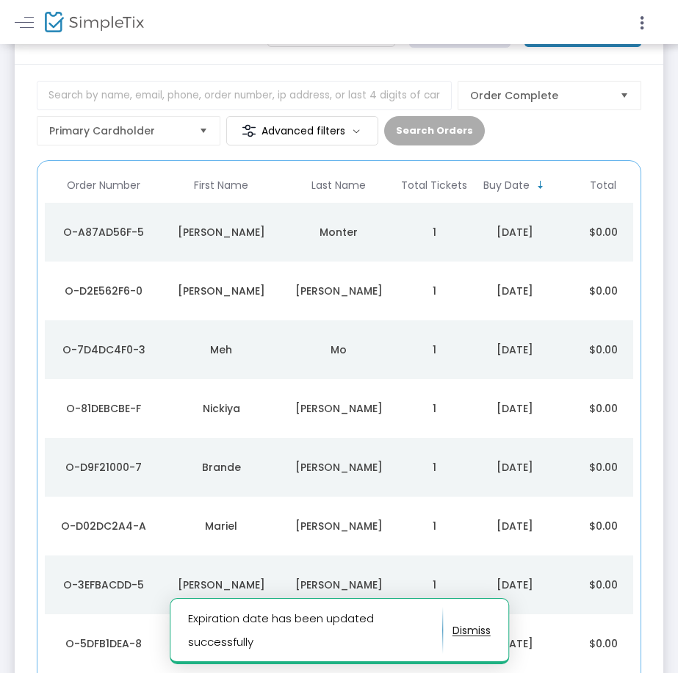
click at [256, 574] on td "Daniela" at bounding box center [221, 585] width 118 height 59
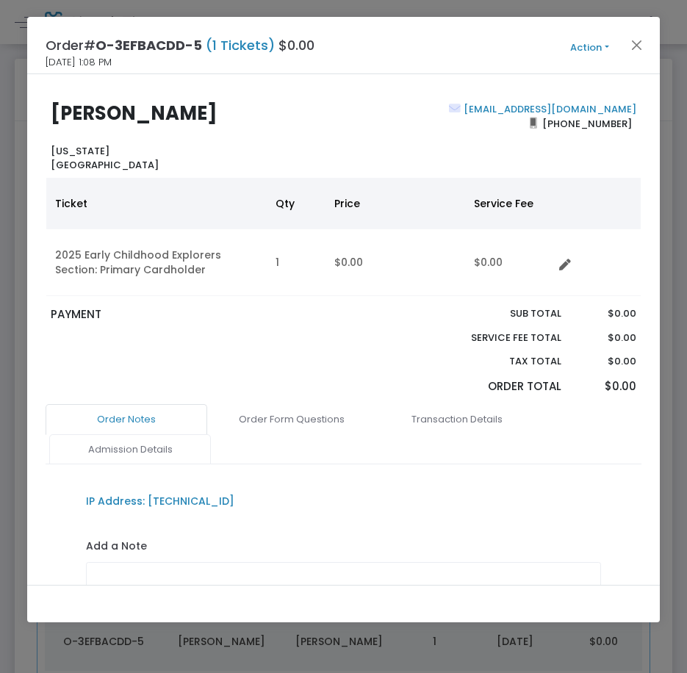
click at [151, 442] on link "Admission Details" at bounding box center [130, 449] width 162 height 31
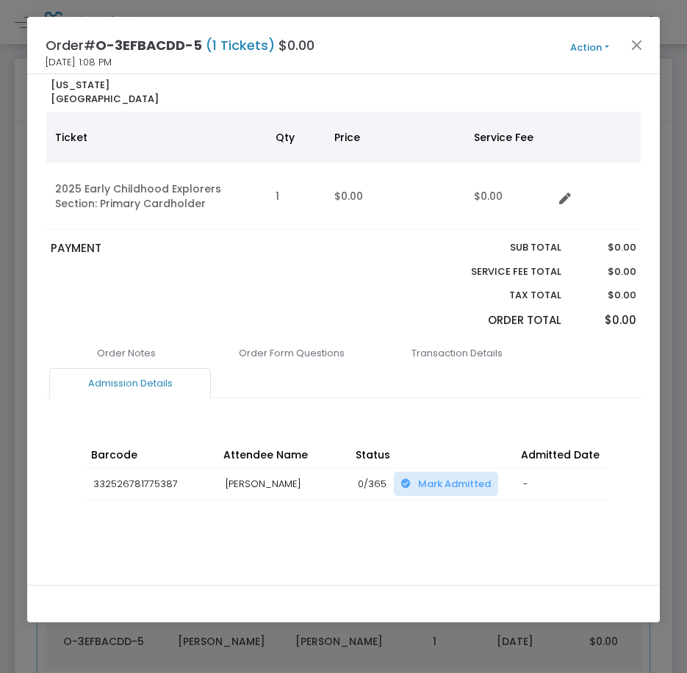
click at [413, 528] on div "Barcode Attendee Name Status Admitted Date Scan Details Change Expiration Date …" at bounding box center [343, 486] width 529 height 117
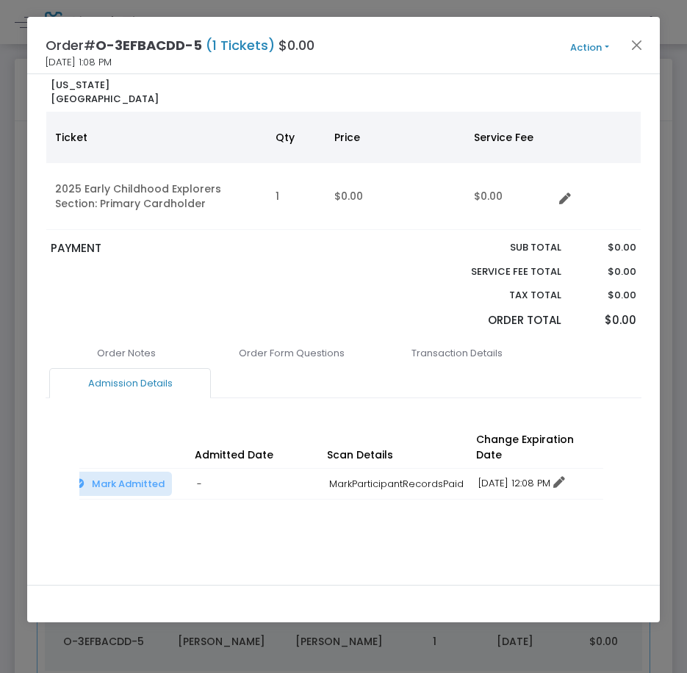
click at [565, 477] on icon at bounding box center [559, 483] width 12 height 12
click at [545, 526] on li "Change expiration date" at bounding box center [540, 523] width 137 height 28
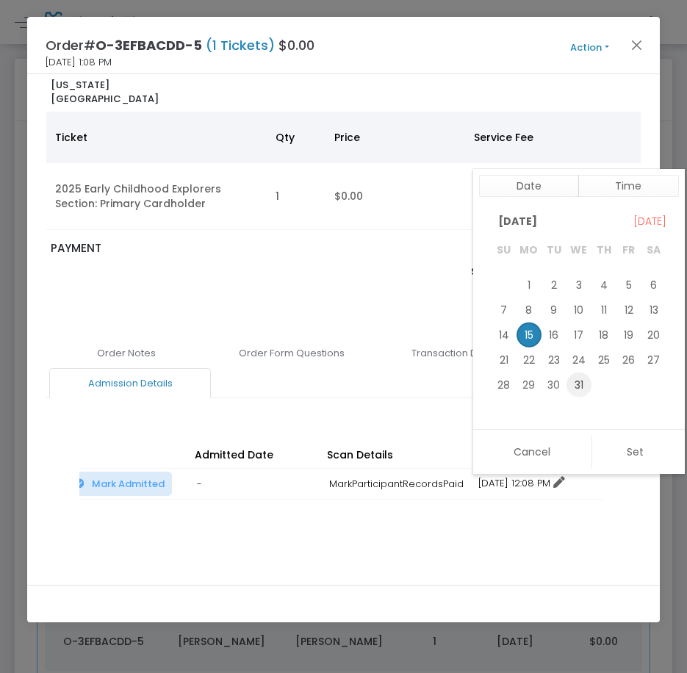
click at [575, 384] on span "31" at bounding box center [579, 385] width 25 height 25
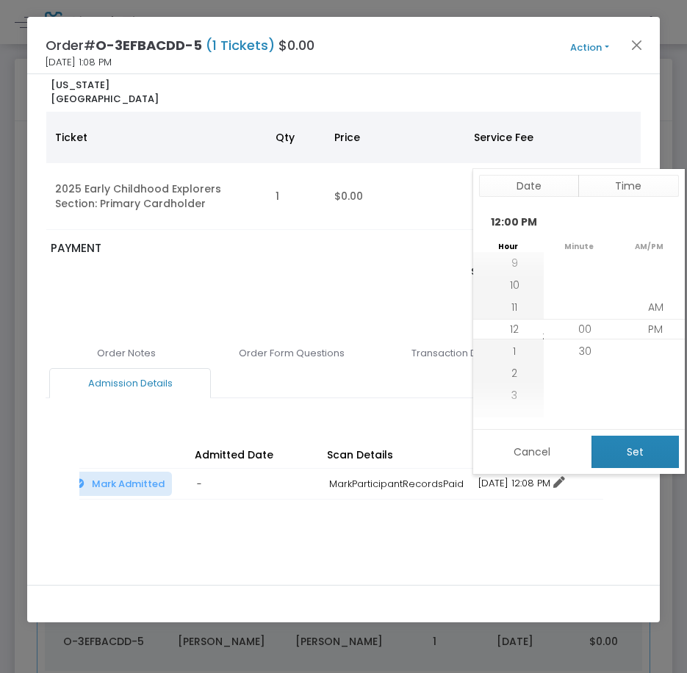
click at [617, 456] on button "Set" at bounding box center [635, 452] width 87 height 32
type input "12/31/2025 12:00 PM"
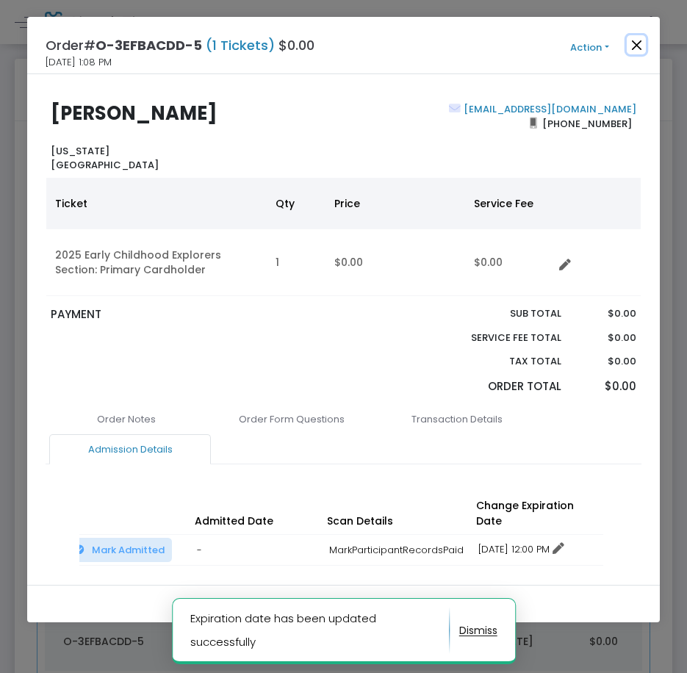
click at [644, 47] on button "Close" at bounding box center [636, 44] width 19 height 19
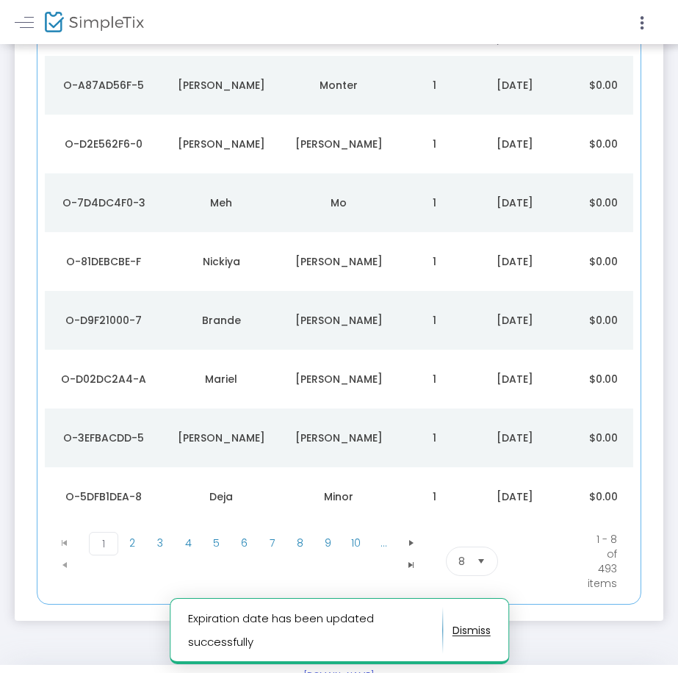
click at [279, 502] on td "Deja" at bounding box center [221, 496] width 118 height 59
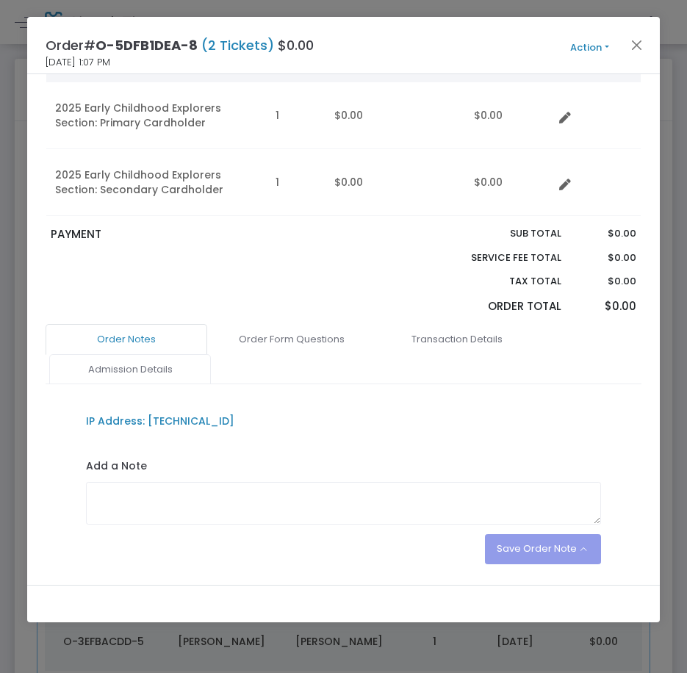
click at [121, 376] on link "Admission Details" at bounding box center [130, 369] width 162 height 31
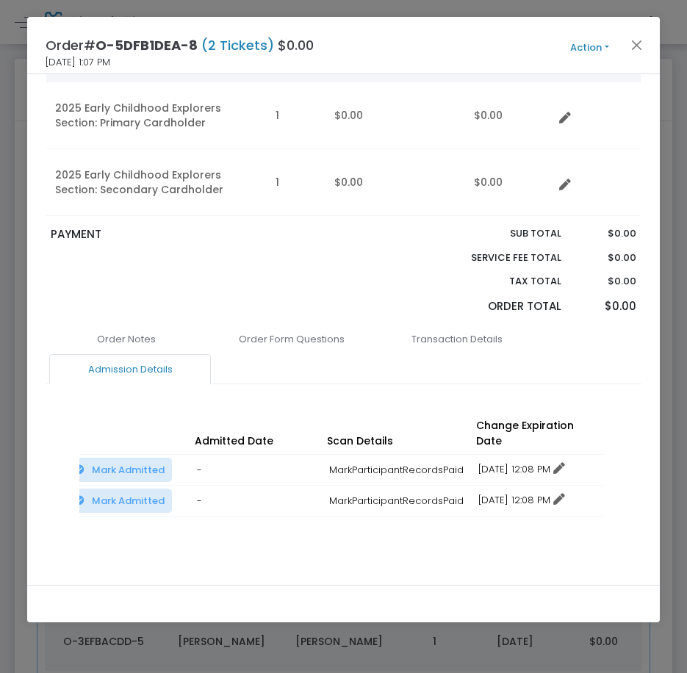
click at [495, 462] on link "12/15/2025 12:08 PM" at bounding box center [521, 469] width 87 height 14
click at [537, 521] on li "Change expiration date" at bounding box center [540, 509] width 137 height 28
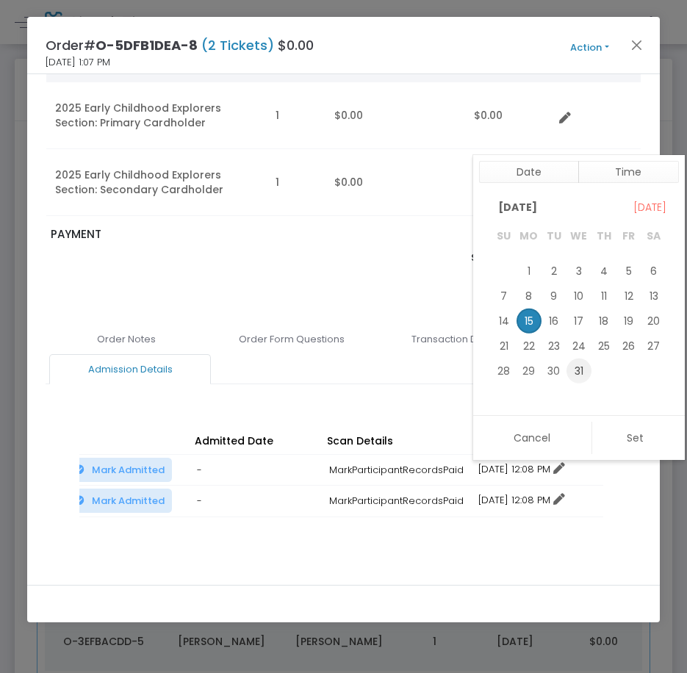
click at [579, 367] on span "31" at bounding box center [579, 371] width 25 height 25
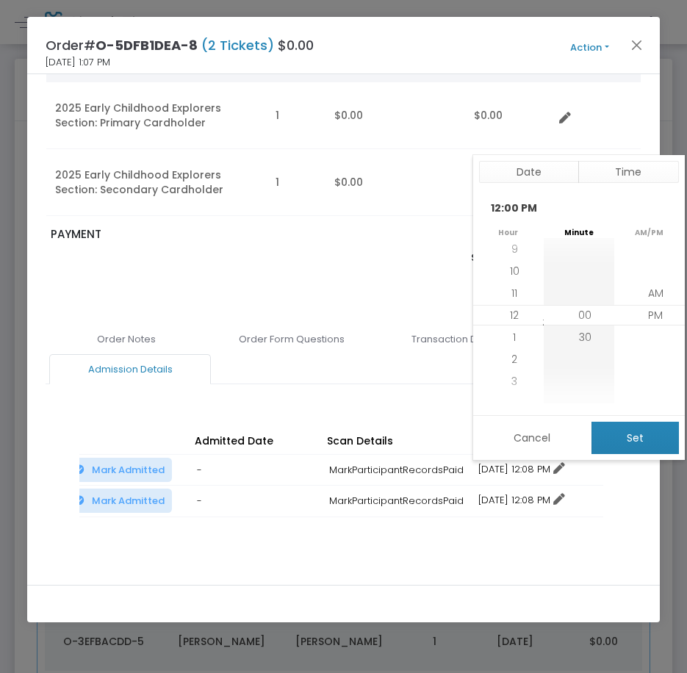
click at [622, 443] on button "Set" at bounding box center [635, 438] width 87 height 32
type input "12/31/2025 12:00 PM"
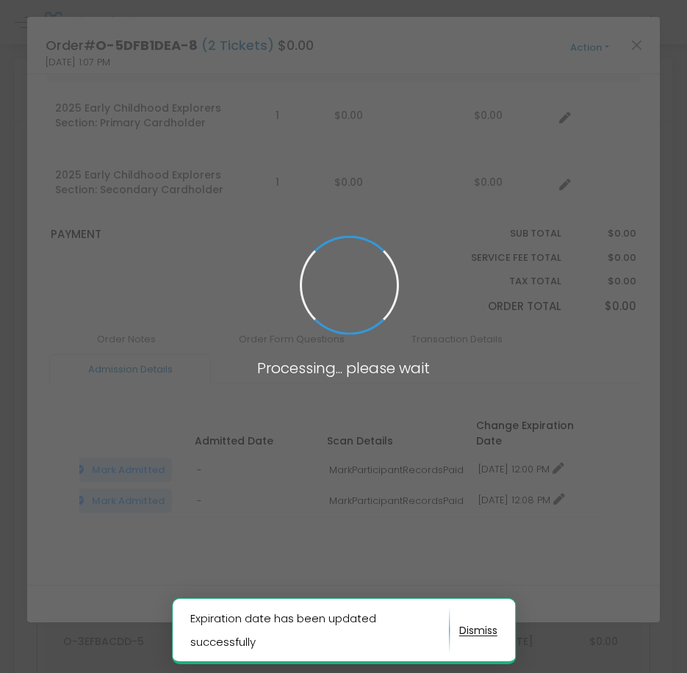
click at [583, 481] on body "Processing... please wait Expiration date has been updated successfully Box Off…" at bounding box center [343, 336] width 687 height 673
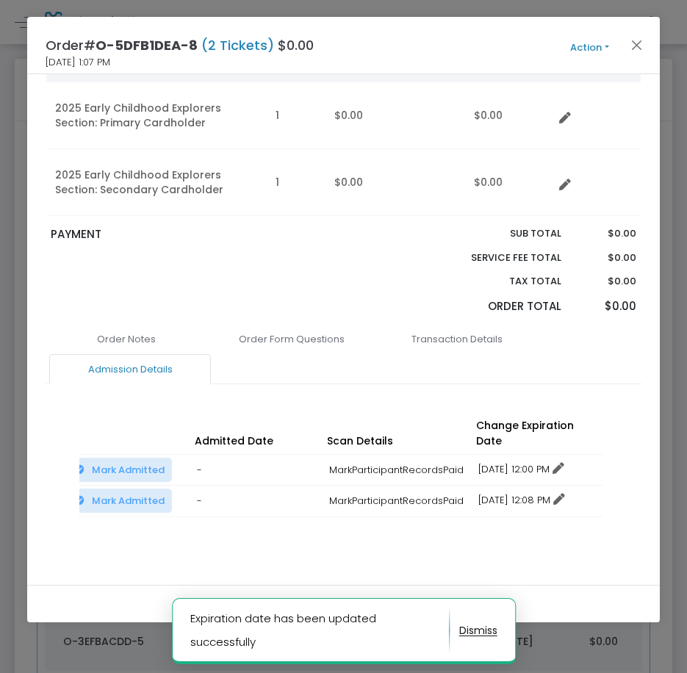
click at [572, 486] on td "12/15/2025 12:08 PM No expiration Change expiration date 12/15/2025 12:08 PM" at bounding box center [537, 502] width 132 height 32
click at [565, 494] on icon at bounding box center [559, 500] width 12 height 12
click at [545, 551] on li "Change expiration date" at bounding box center [540, 539] width 137 height 28
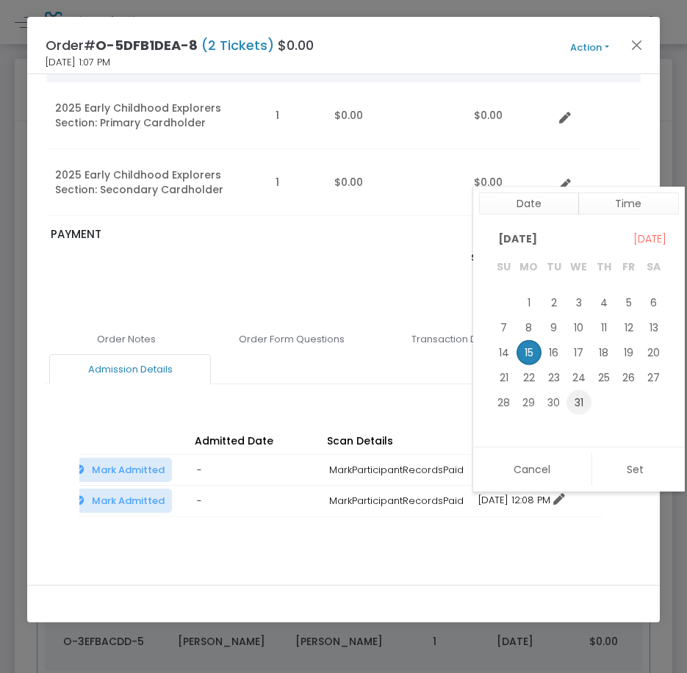
click at [582, 396] on span "31" at bounding box center [579, 401] width 25 height 25
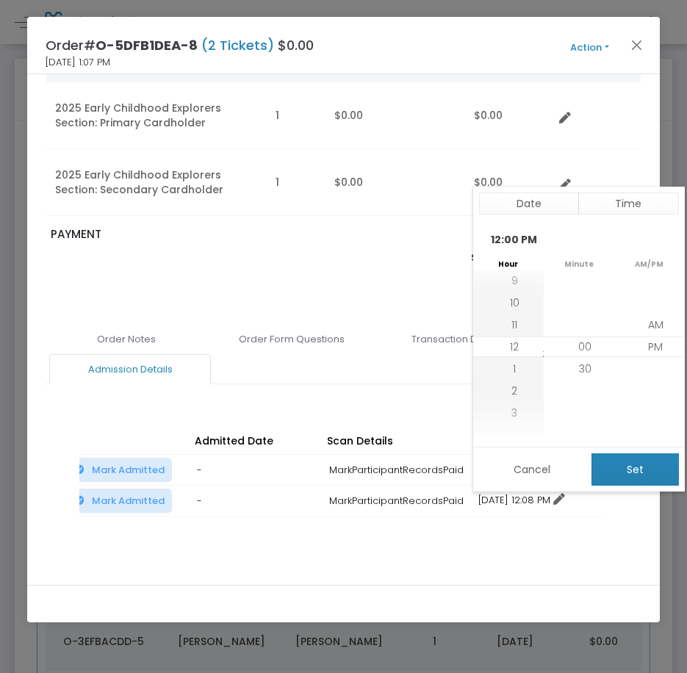
click at [633, 471] on button "Set" at bounding box center [635, 469] width 87 height 32
type input "12/31/2025 12:00 PM"
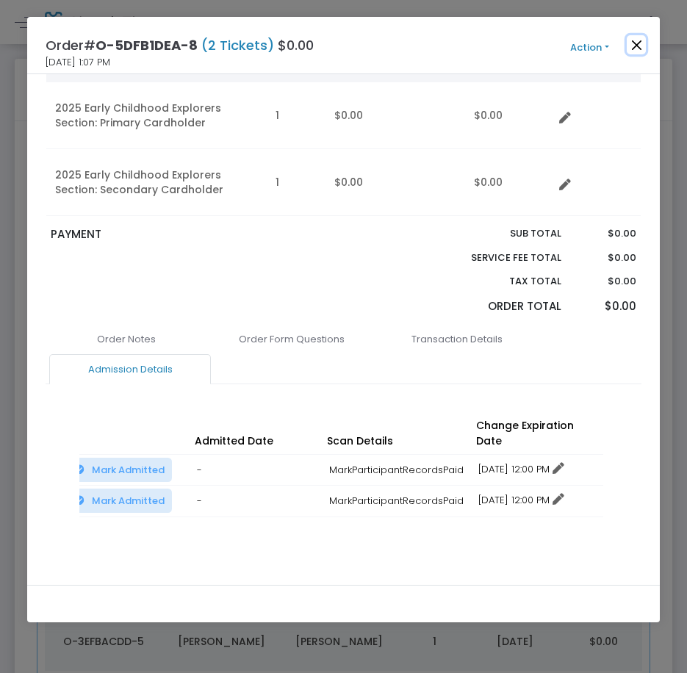
click at [635, 53] on button "Close" at bounding box center [636, 44] width 19 height 19
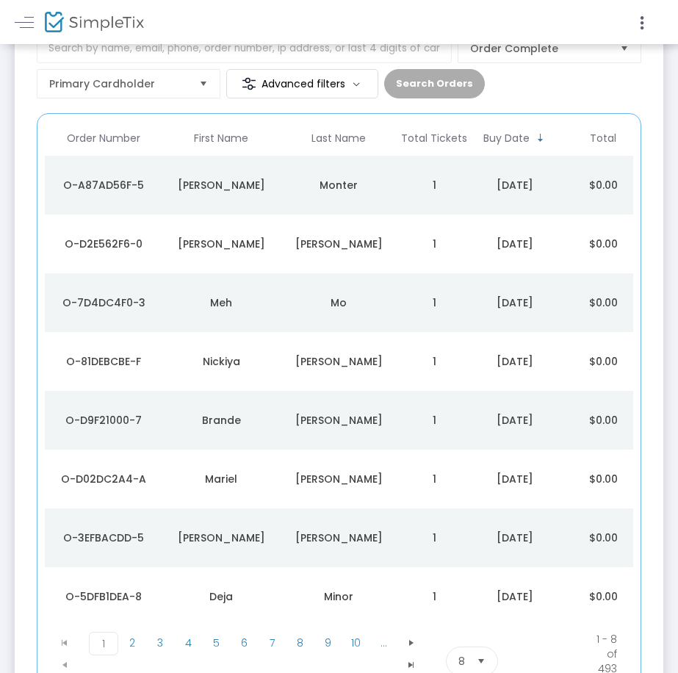
scroll to position [262, 0]
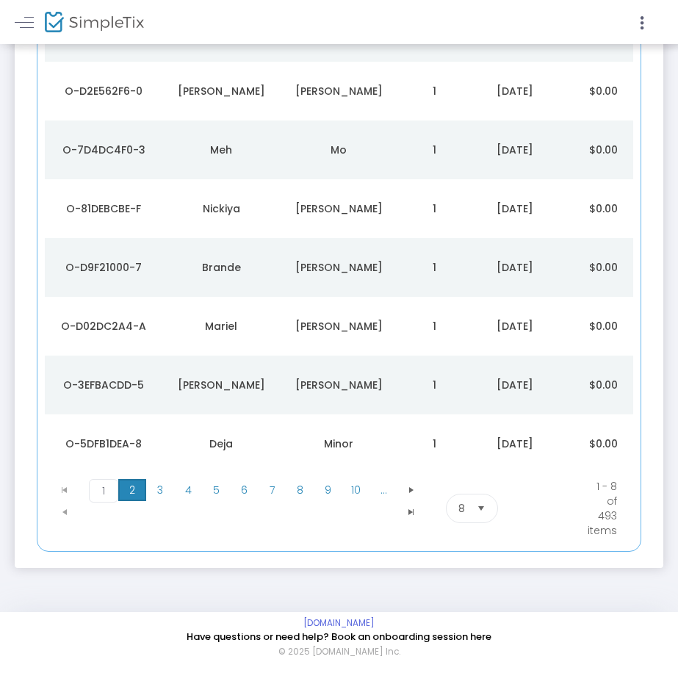
click at [132, 485] on span "2" at bounding box center [132, 490] width 28 height 22
